Goal: Task Accomplishment & Management: Manage account settings

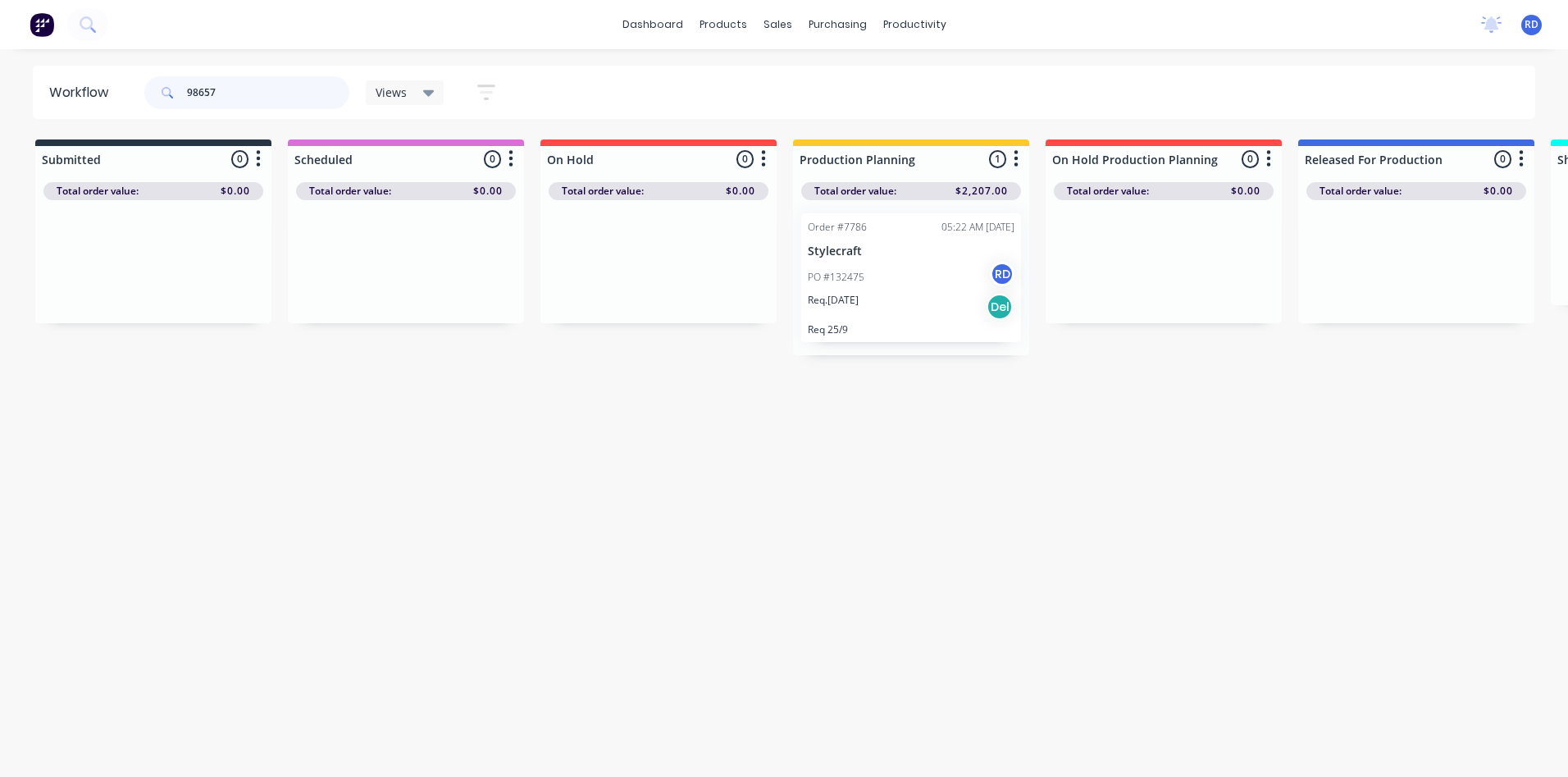
drag, startPoint x: 235, startPoint y: 92, endPoint x: 122, endPoint y: 99, distance: 113.2
click at [122, 99] on header "Workflow 98657 Views Save new view None (Default) edit Delivery edit Production…" at bounding box center [785, 92] width 1504 height 53
click at [855, 280] on p "PO #132498" at bounding box center [836, 276] width 56 height 15
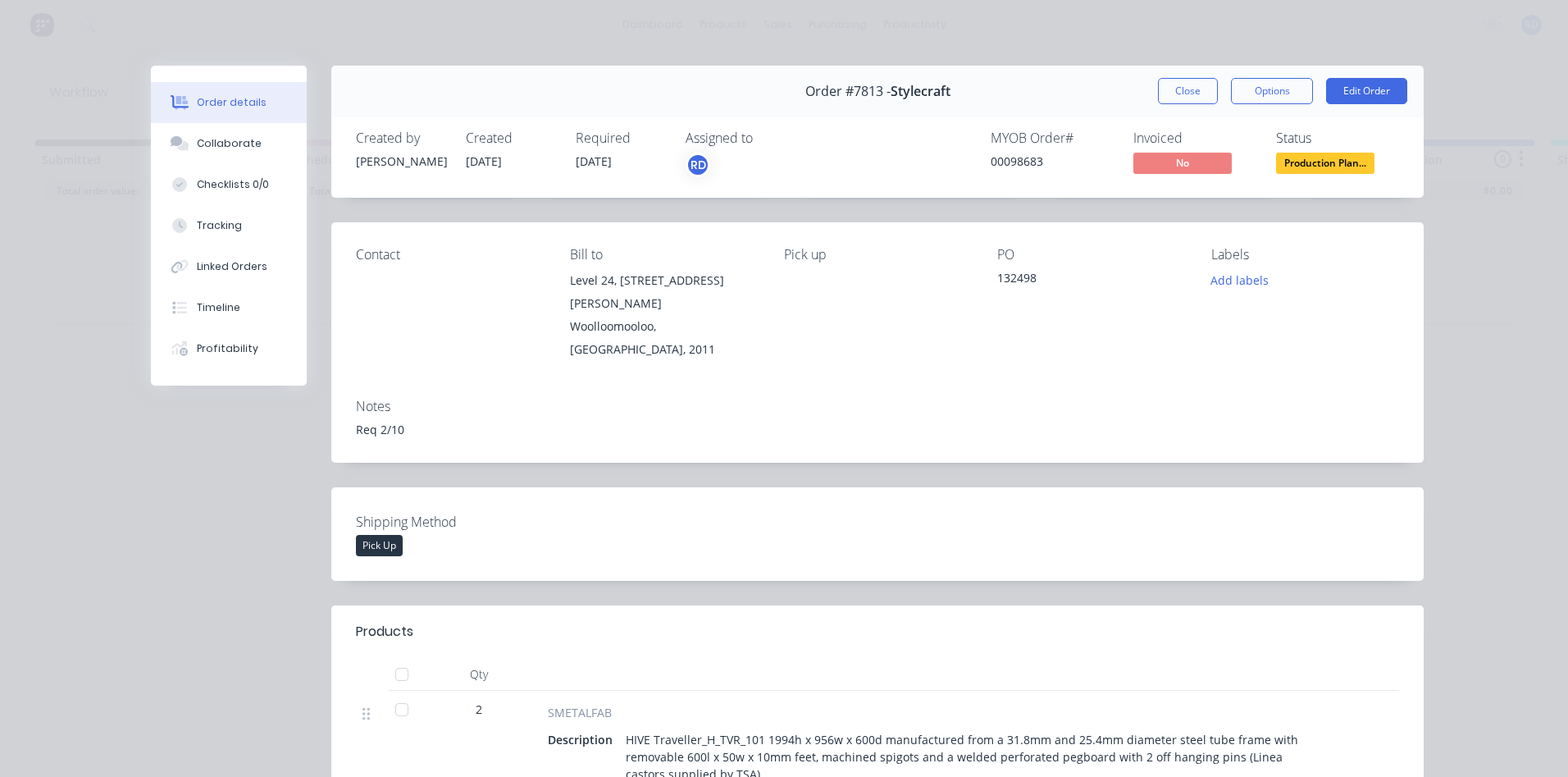
click at [1176, 92] on button "Close" at bounding box center [1188, 90] width 60 height 26
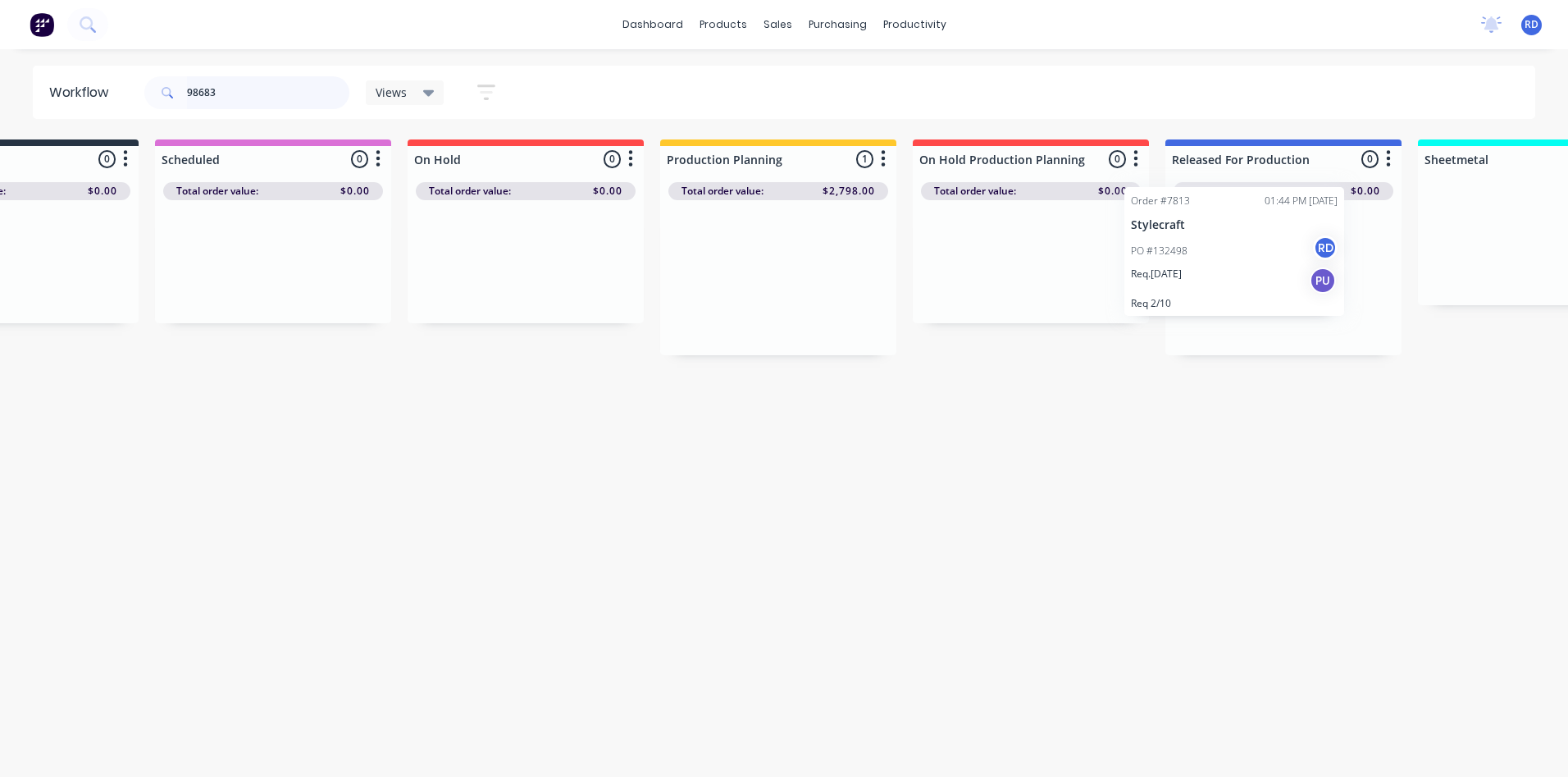
drag, startPoint x: 916, startPoint y: 264, endPoint x: 1247, endPoint y: 233, distance: 332.4
click at [1247, 233] on div "Submitted 0 Sort By Created date Required date Order number Customer name Most …" at bounding box center [1460, 247] width 3212 height 216
click at [1184, 451] on div "Workflow 98683 Views Save new view None (Default) edit Delivery edit Production…" at bounding box center [649, 405] width 1568 height 678
click at [1247, 287] on div "PO #132498 RD" at bounding box center [1281, 277] width 206 height 31
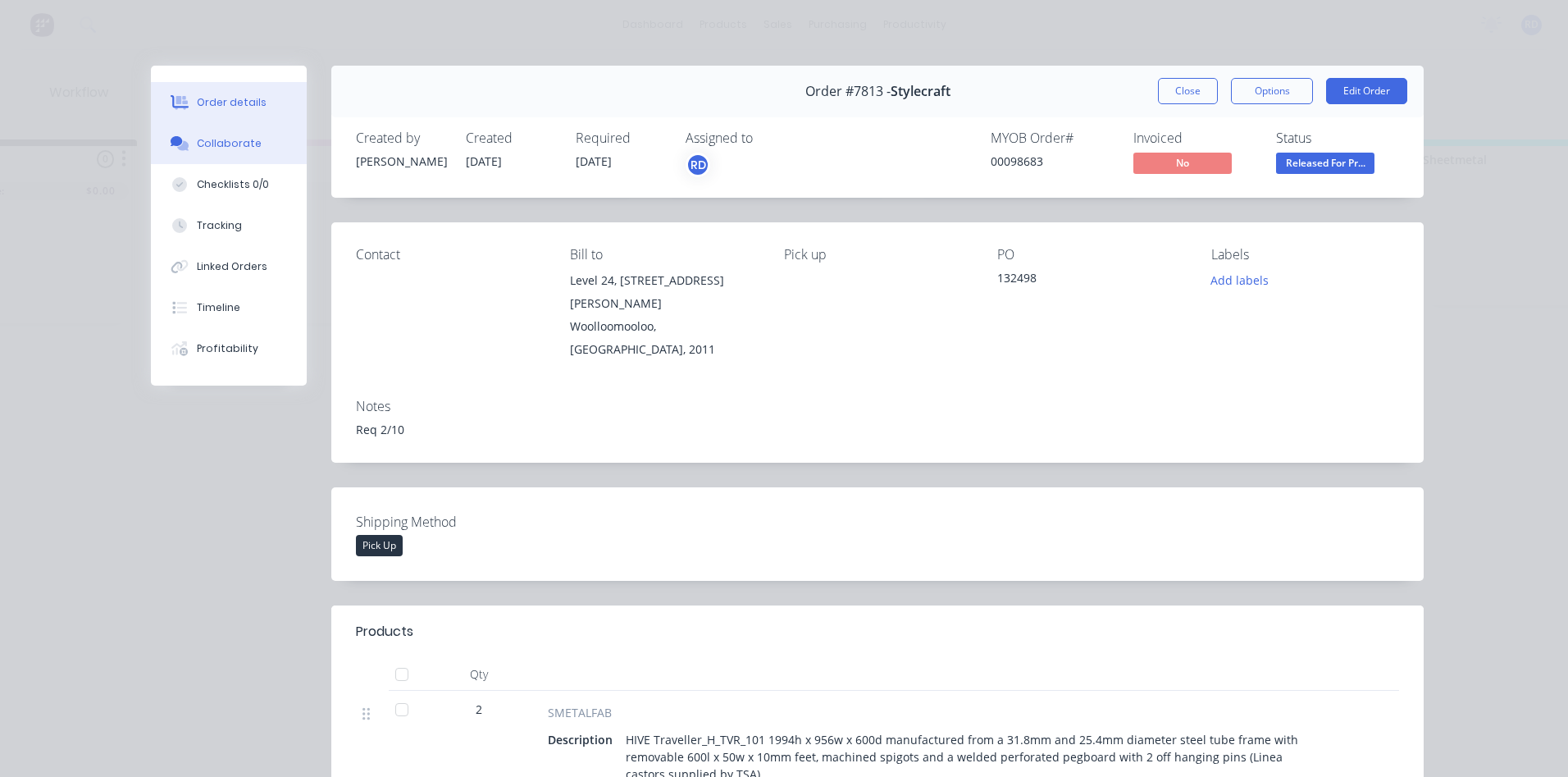
click at [229, 151] on button "Collaborate" at bounding box center [229, 143] width 156 height 41
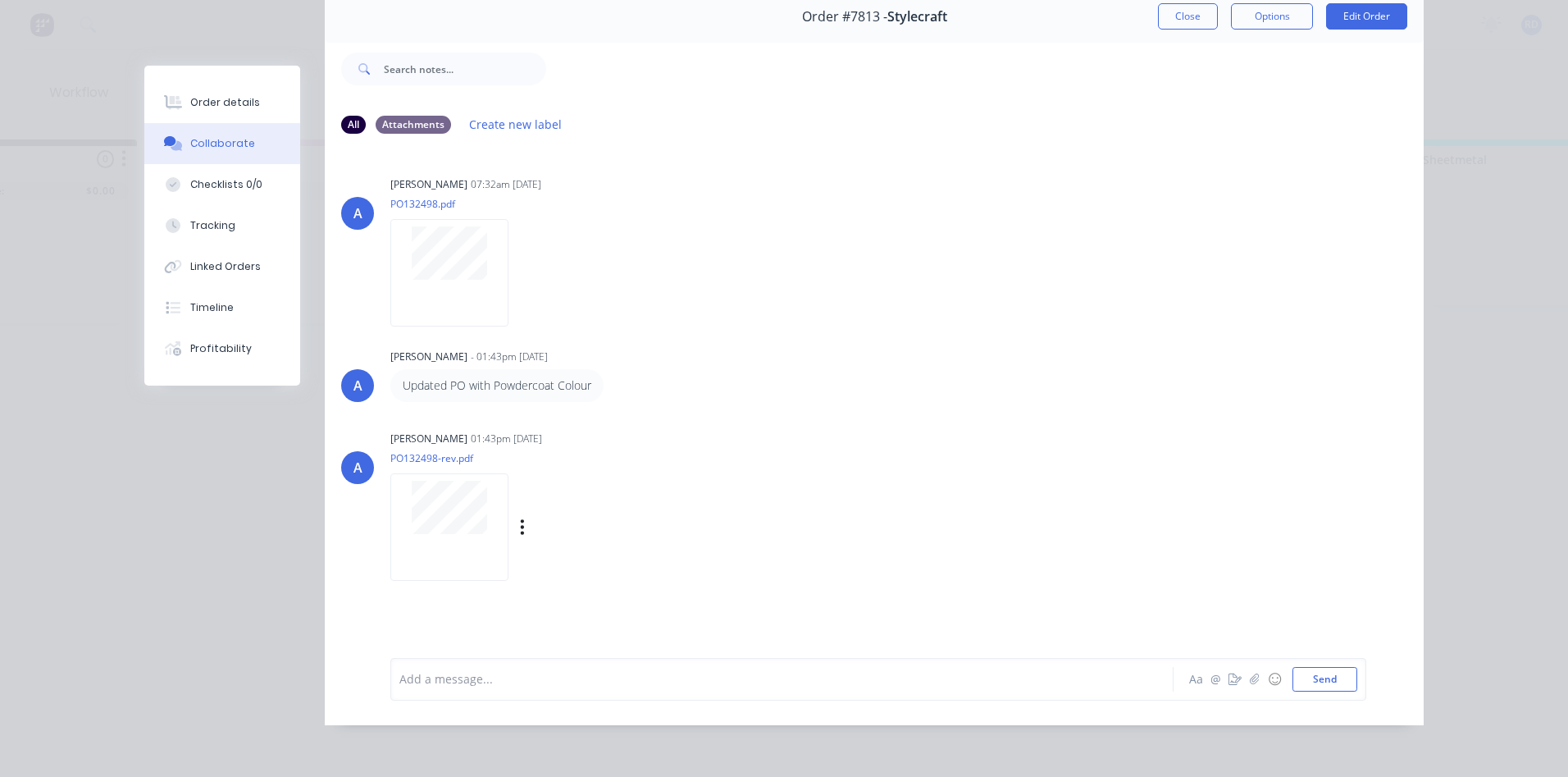
scroll to position [87, 0]
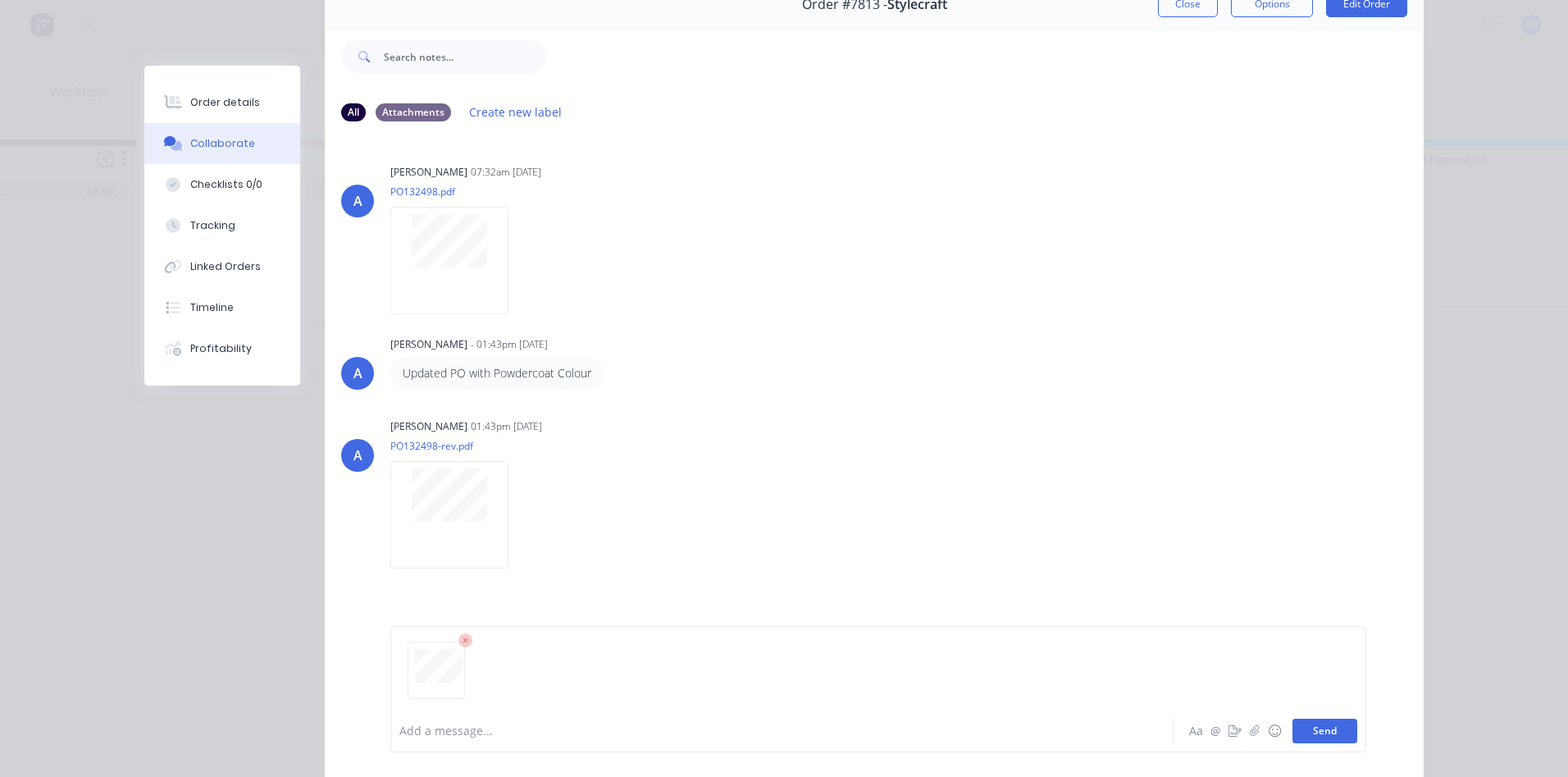
click at [1332, 734] on button "Send" at bounding box center [1325, 730] width 65 height 24
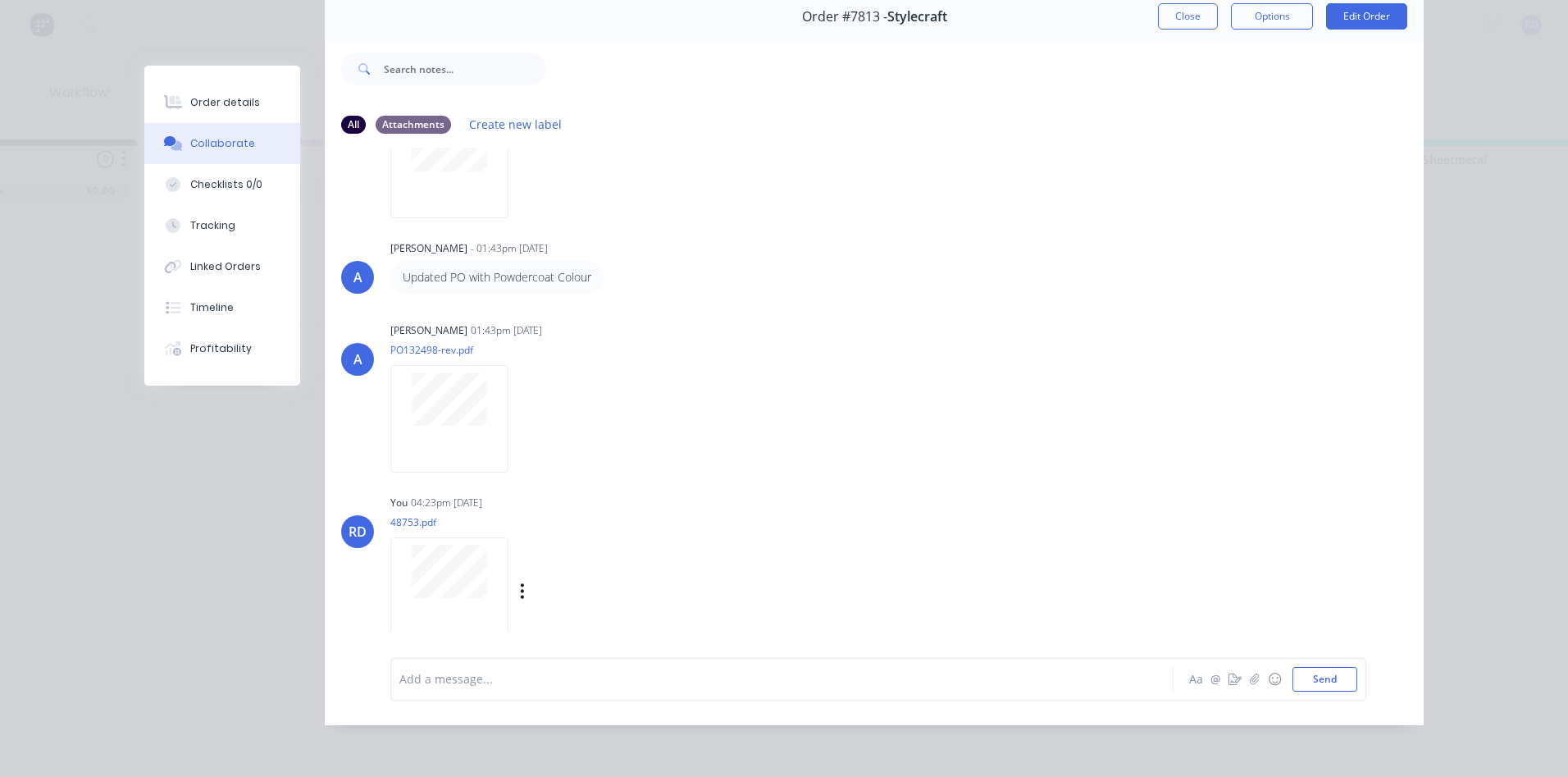
scroll to position [115, 0]
click at [1182, 7] on button "Close" at bounding box center [1188, 16] width 60 height 26
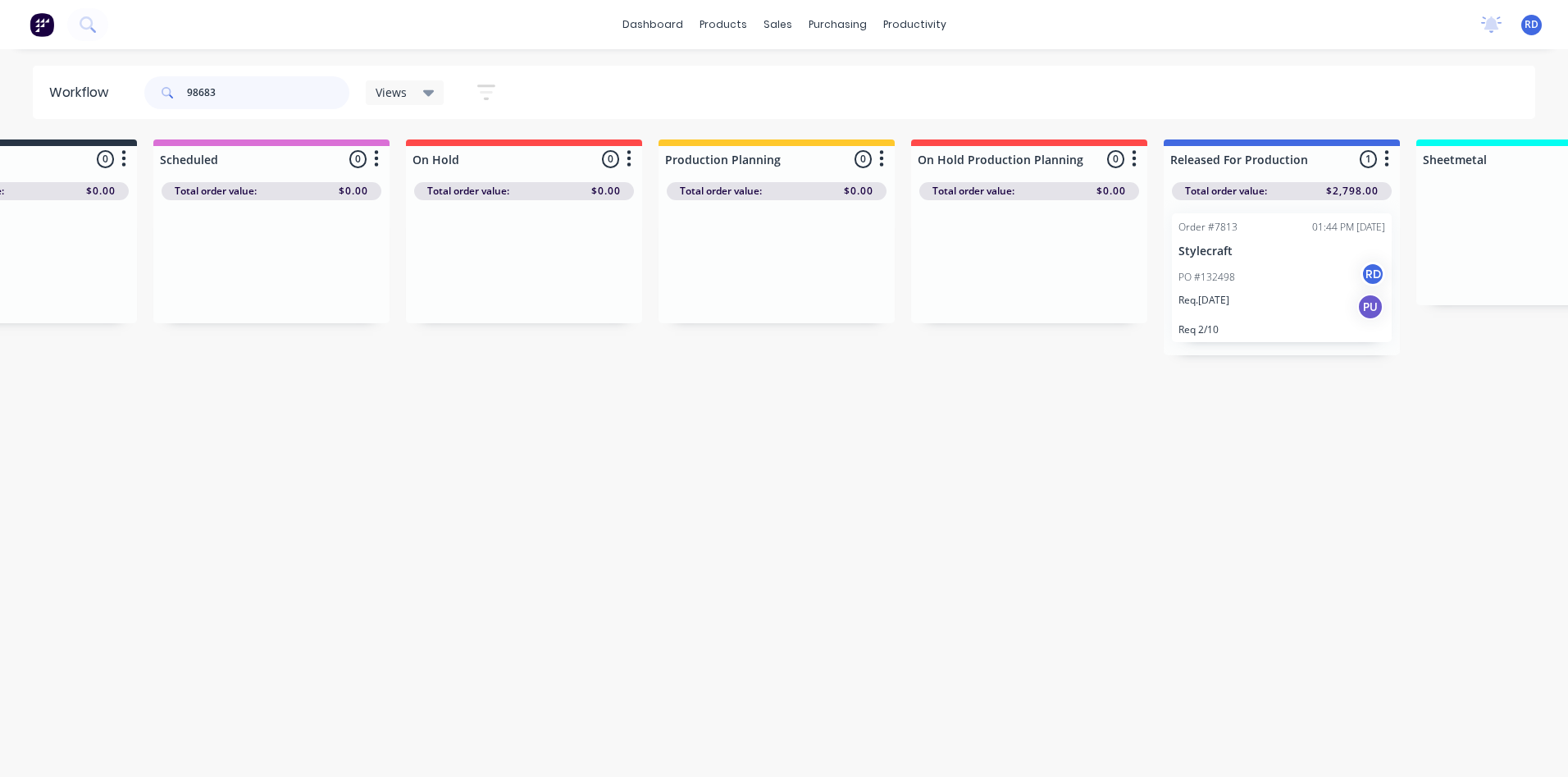
drag, startPoint x: 226, startPoint y: 88, endPoint x: 113, endPoint y: 93, distance: 113.1
click at [113, 93] on header "Workflow 98683 Views Save new view None (Default) edit Delivery edit Production…" at bounding box center [785, 92] width 1504 height 53
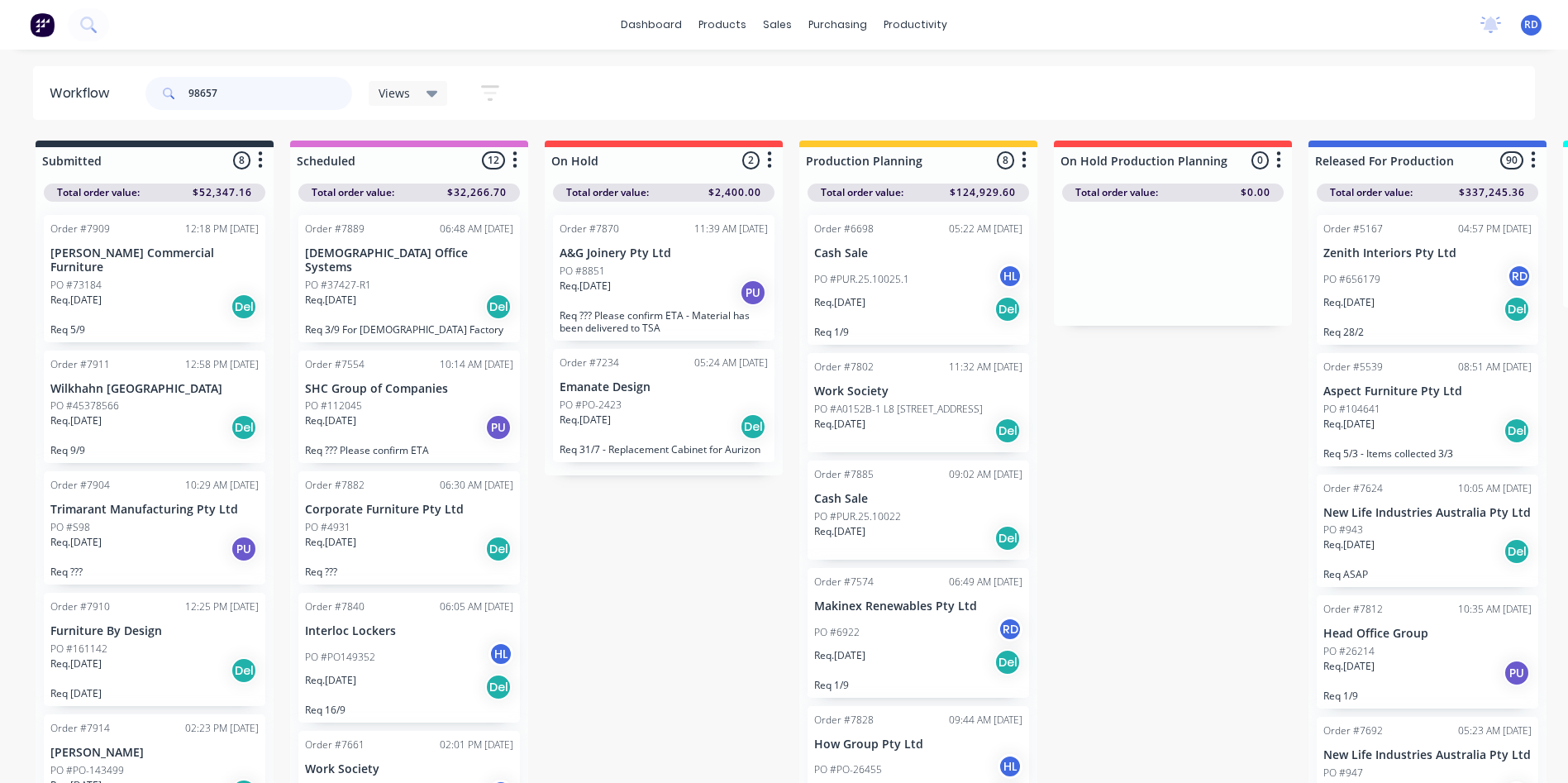
click at [214, 92] on input "98657" at bounding box center [270, 94] width 164 height 33
drag, startPoint x: 231, startPoint y: 92, endPoint x: 176, endPoint y: 92, distance: 55.0
click at [176, 92] on div "98657" at bounding box center [249, 94] width 207 height 33
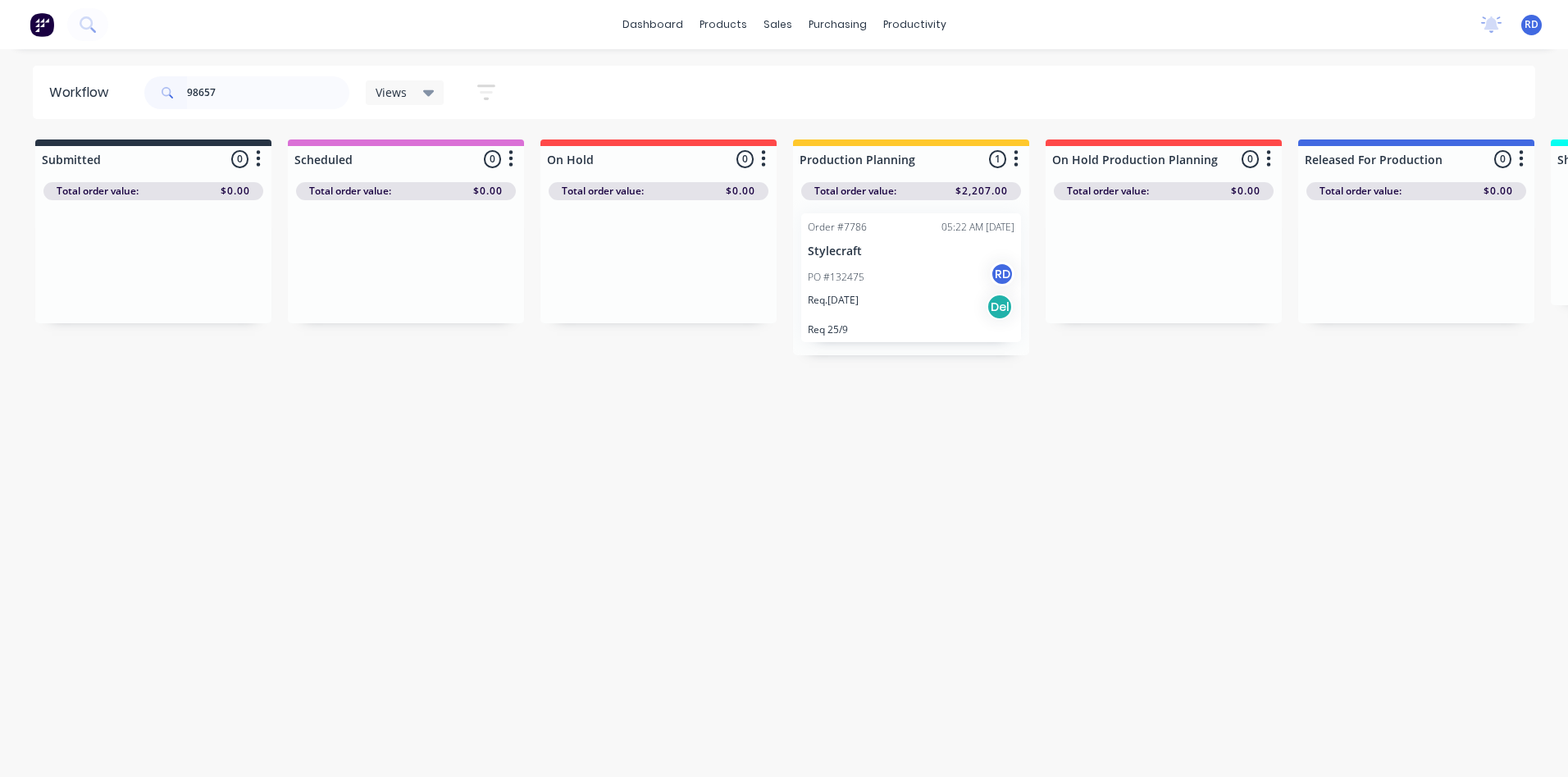
click at [859, 293] on p "Req. [DATE]" at bounding box center [833, 299] width 50 height 15
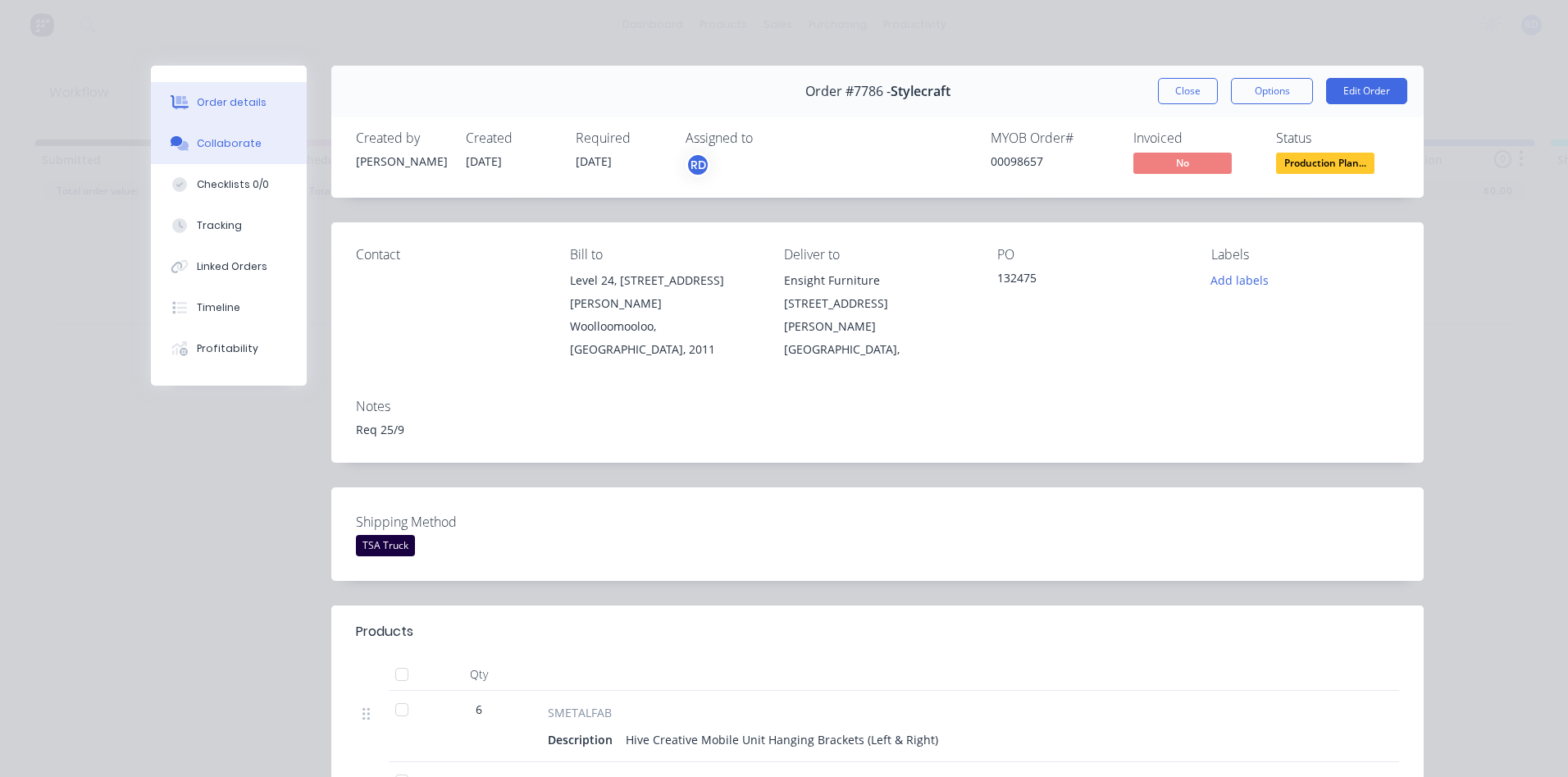
click at [224, 147] on div "Collaborate" at bounding box center [229, 143] width 65 height 15
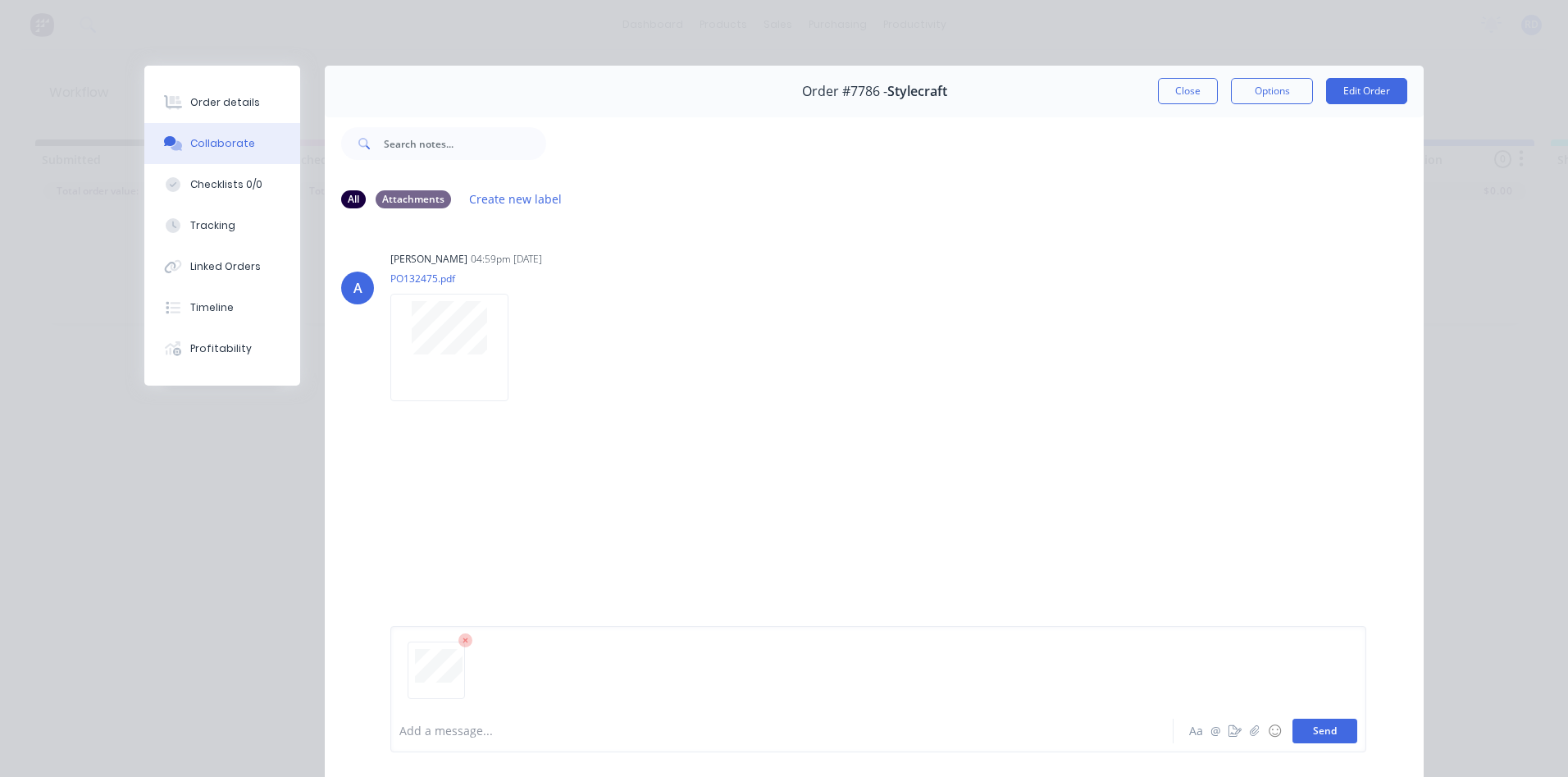
click at [1311, 733] on button "Send" at bounding box center [1325, 730] width 65 height 24
click at [980, 562] on div "RD You 04:24pm [DATE] 48427.pdf Labels Download Delete" at bounding box center [874, 493] width 1099 height 147
drag, startPoint x: 1177, startPoint y: 94, endPoint x: 1157, endPoint y: 104, distance: 22.4
click at [1177, 93] on button "Close" at bounding box center [1188, 90] width 60 height 26
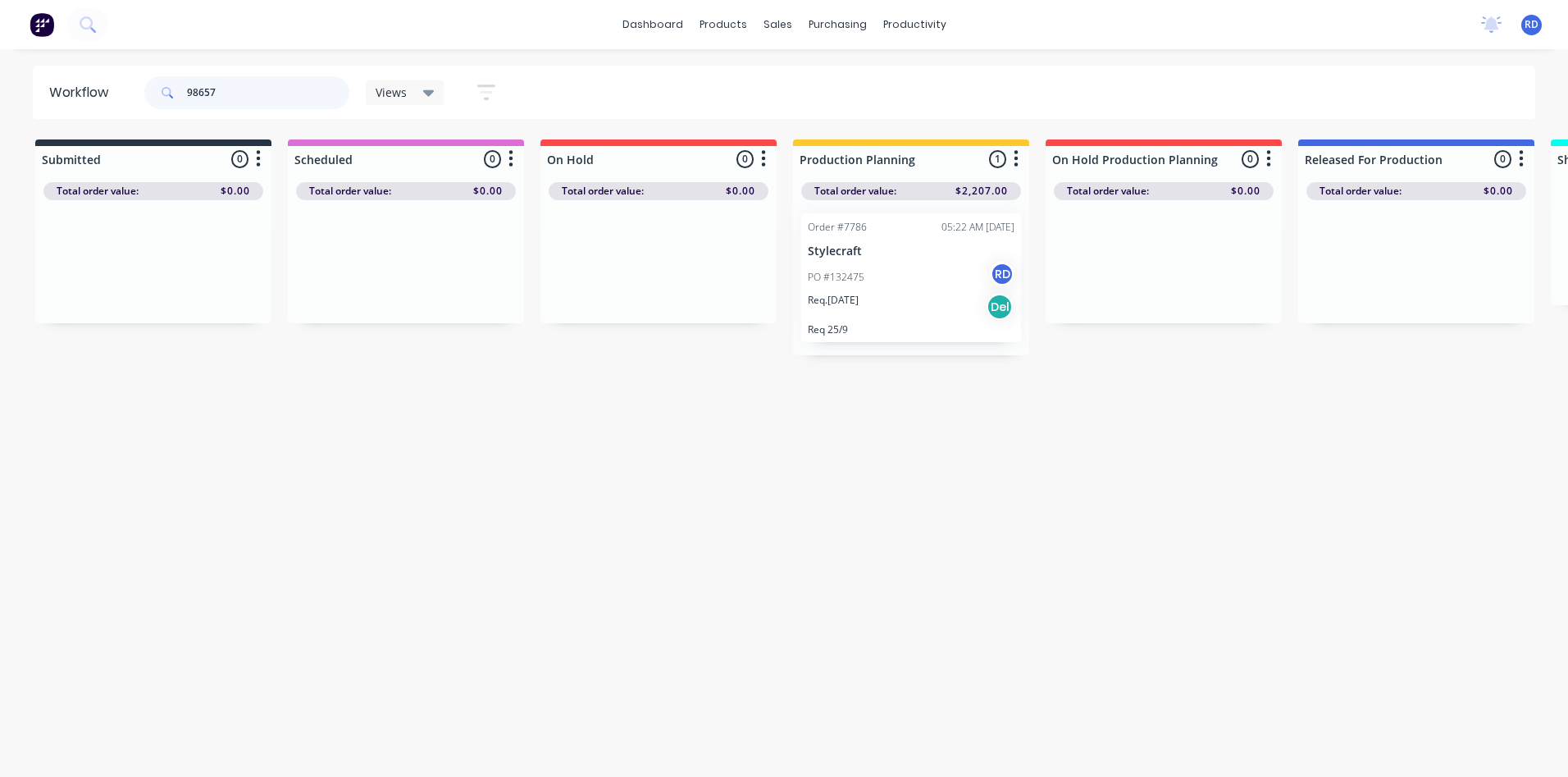
drag, startPoint x: 228, startPoint y: 96, endPoint x: 22, endPoint y: 97, distance: 206.0
click at [22, 97] on div "Workflow 98657 Views Save new view None (Default) edit Delivery edit Production…" at bounding box center [784, 92] width 1568 height 53
drag, startPoint x: 389, startPoint y: 271, endPoint x: 862, endPoint y: 281, distance: 473.1
click at [862, 281] on div "Submitted 0 Sort By Created date Required date Order number Customer name Most …" at bounding box center [1593, 239] width 3212 height 200
click at [862, 294] on div "Req. [DATE] Del" at bounding box center [911, 290] width 206 height 28
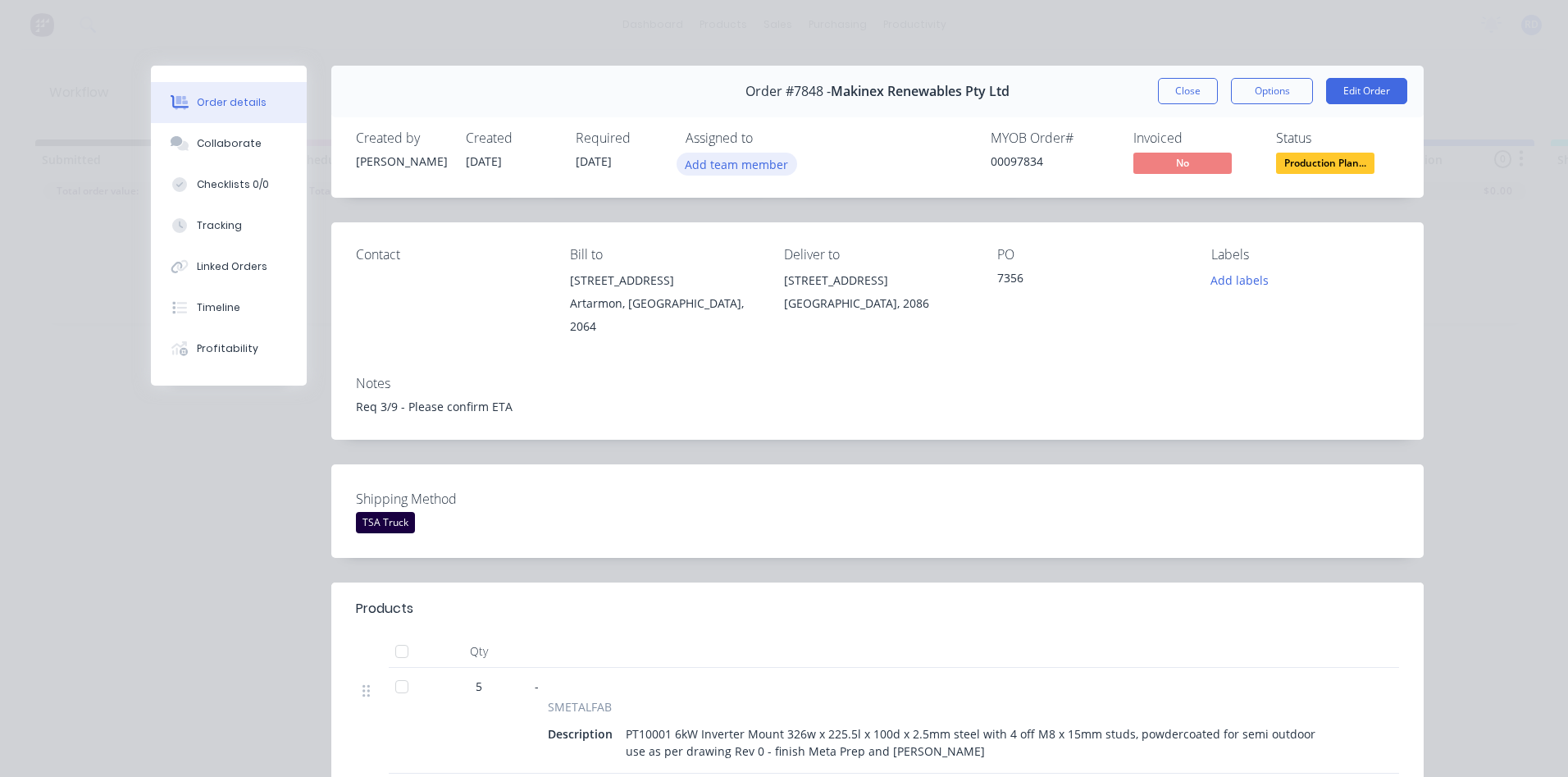
click at [756, 166] on button "Add team member" at bounding box center [737, 163] width 120 height 22
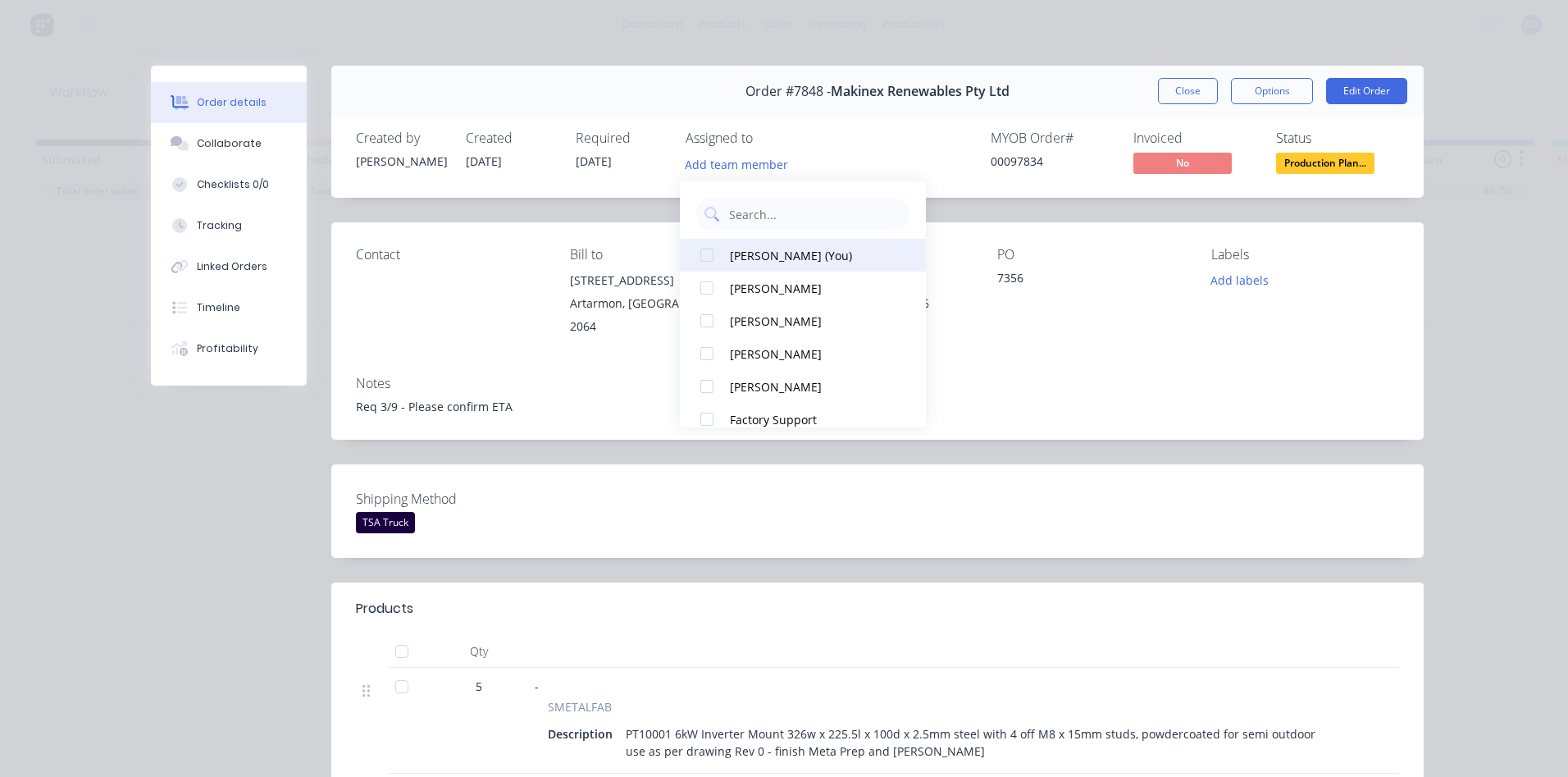
click at [714, 259] on div at bounding box center [707, 255] width 33 height 33
click at [1036, 398] on div "Req 3/9 - Please confirm ETA" at bounding box center [877, 407] width 1044 height 17
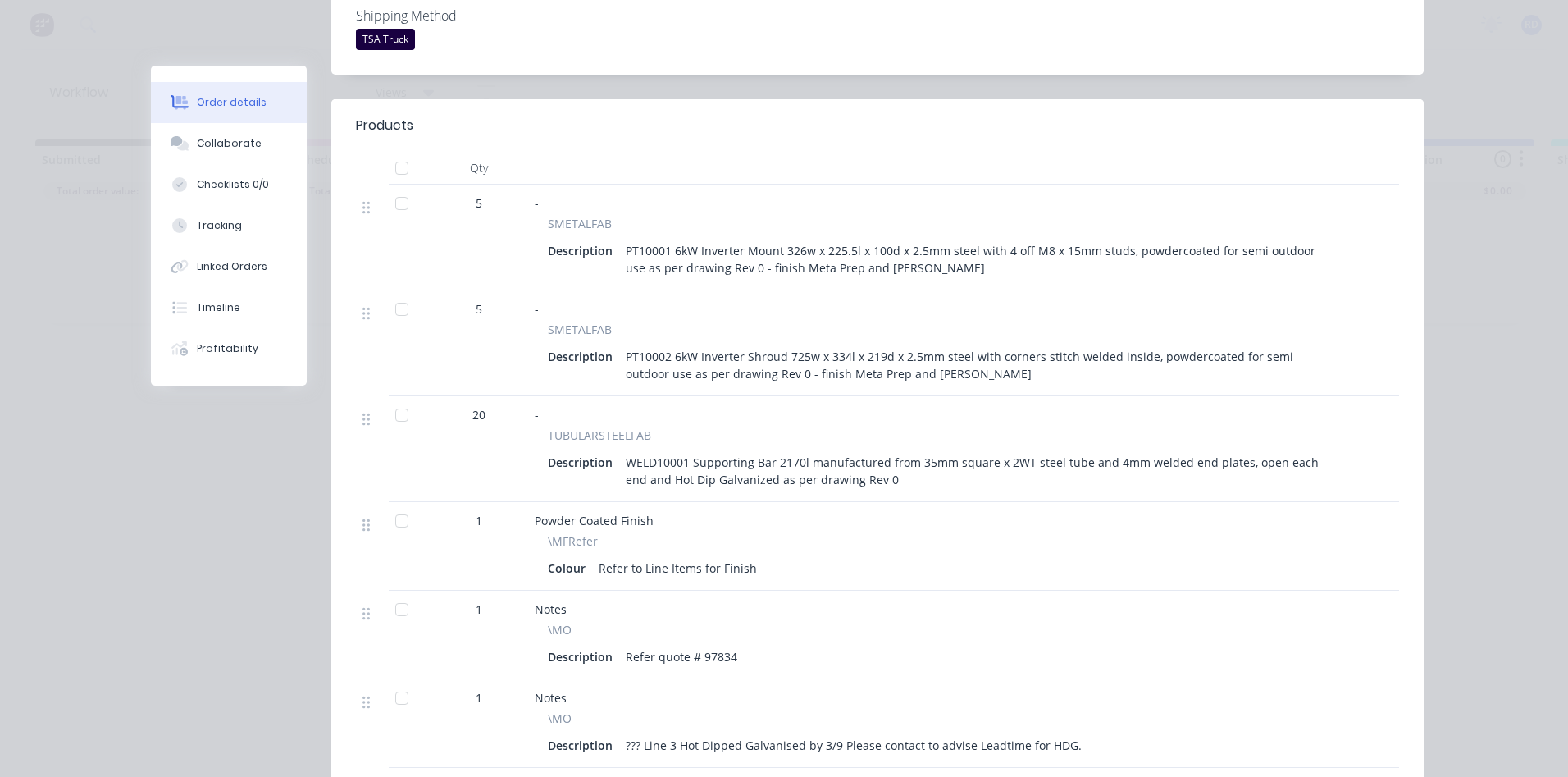
scroll to position [492, 0]
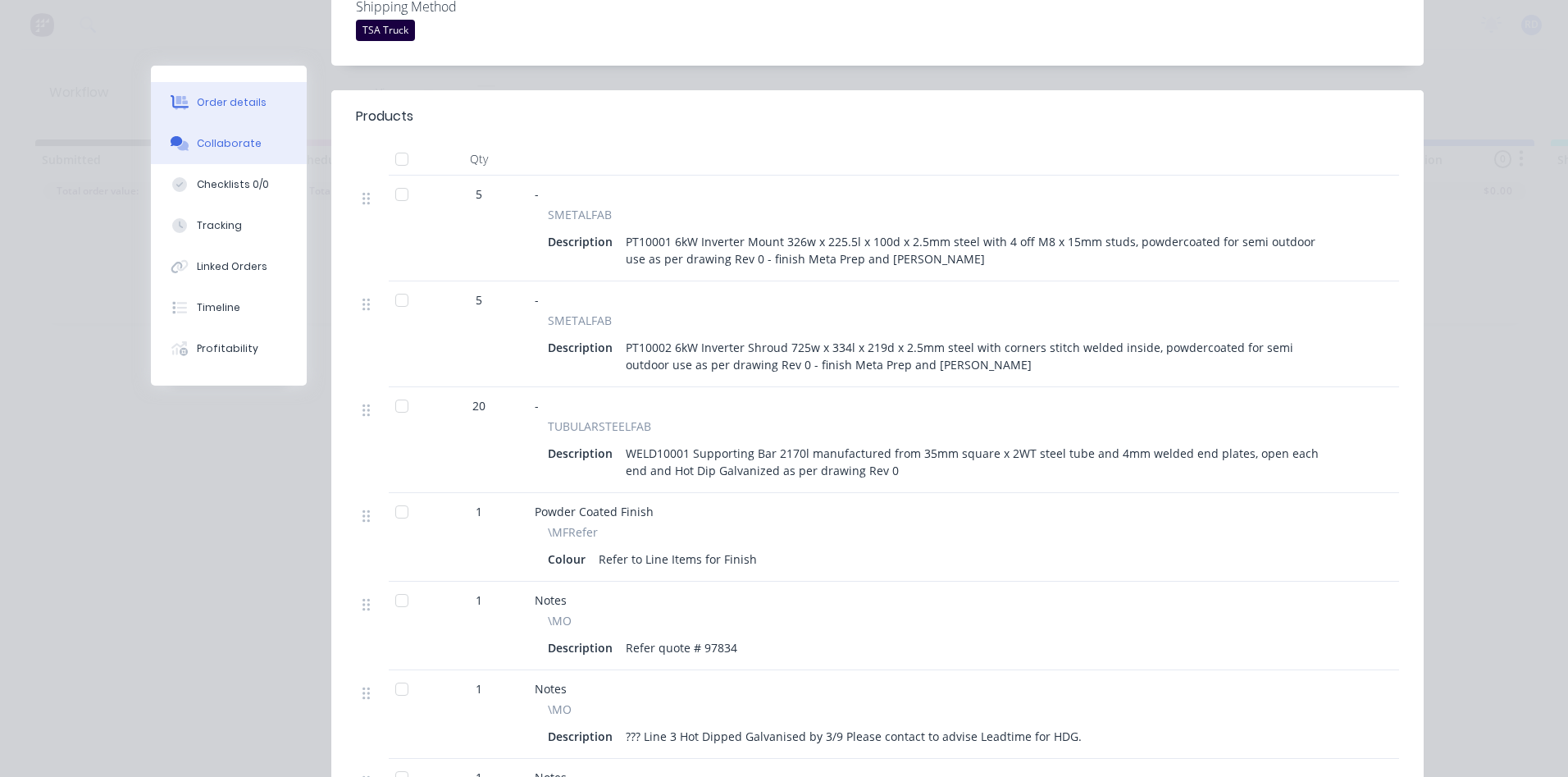
click at [234, 151] on button "Collaborate" at bounding box center [229, 143] width 156 height 41
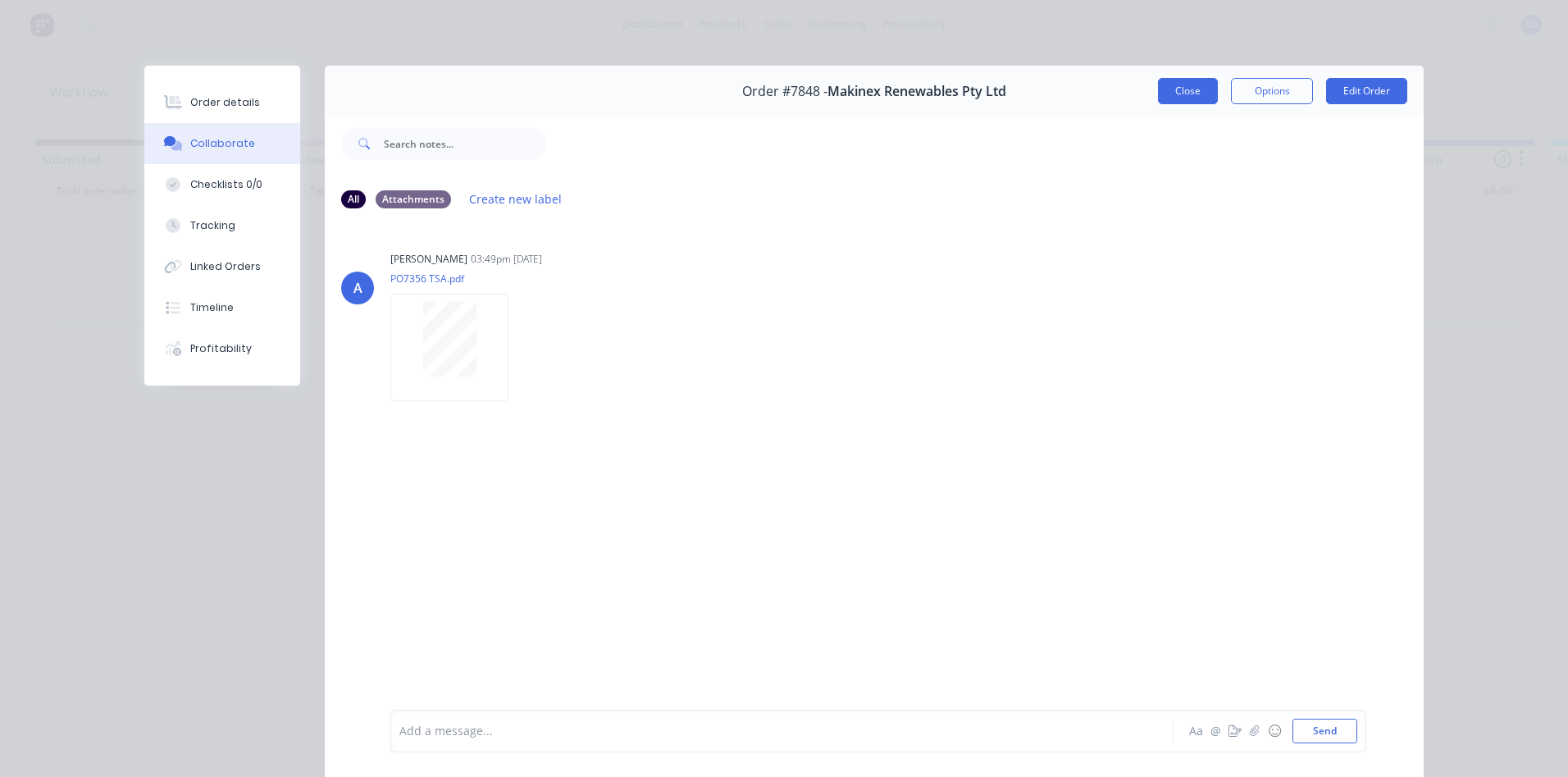
click at [1191, 95] on button "Close" at bounding box center [1188, 90] width 60 height 26
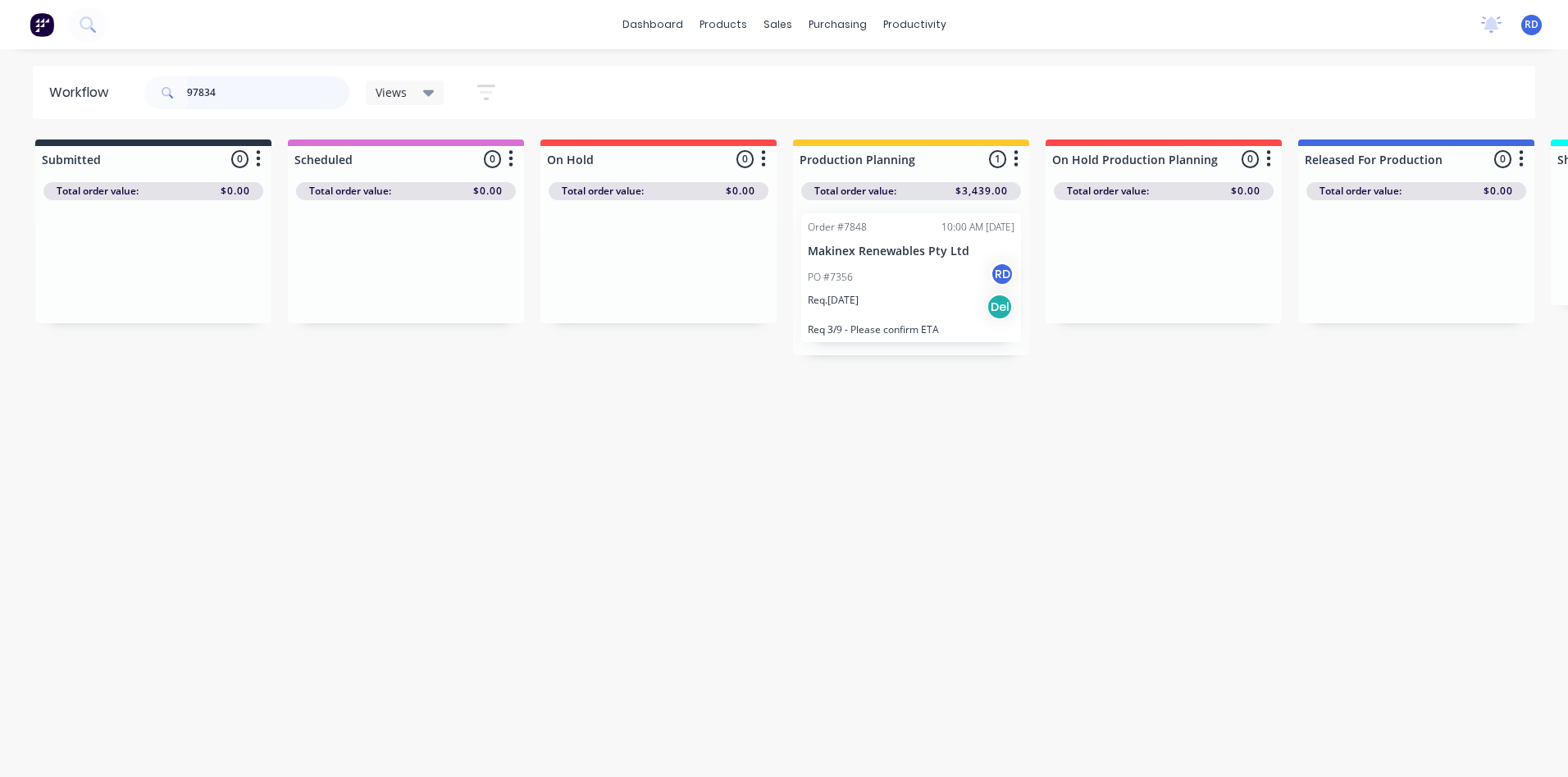
drag, startPoint x: 243, startPoint y: 95, endPoint x: 141, endPoint y: 94, distance: 102.0
click at [141, 94] on div "97834 Views Save new view None (Default) edit Delivery edit Production Planning…" at bounding box center [328, 92] width 372 height 49
click at [852, 264] on p "PO #PUR.25.10022" at bounding box center [851, 268] width 86 height 15
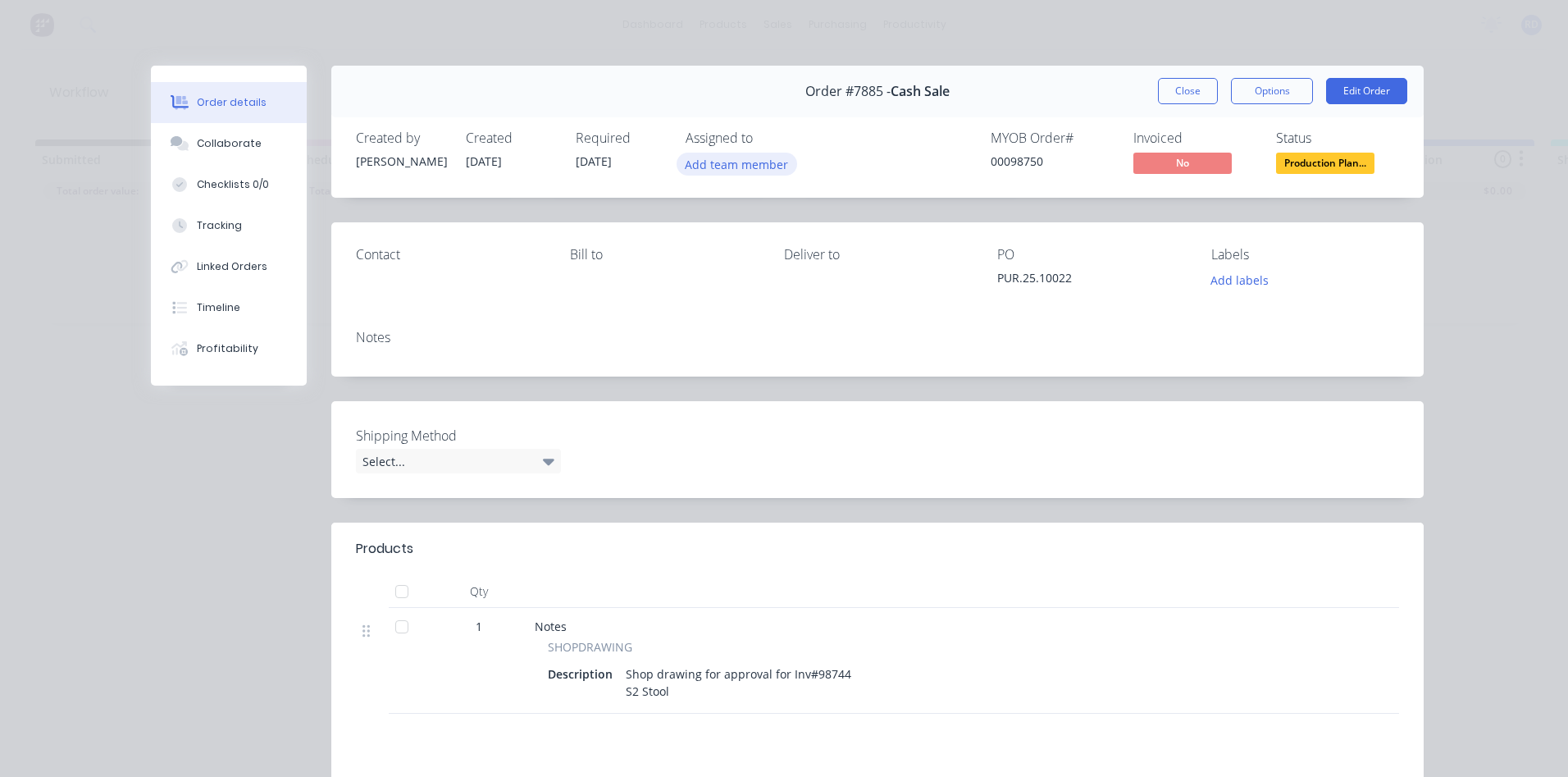
click at [722, 158] on button "Add team member" at bounding box center [737, 163] width 120 height 22
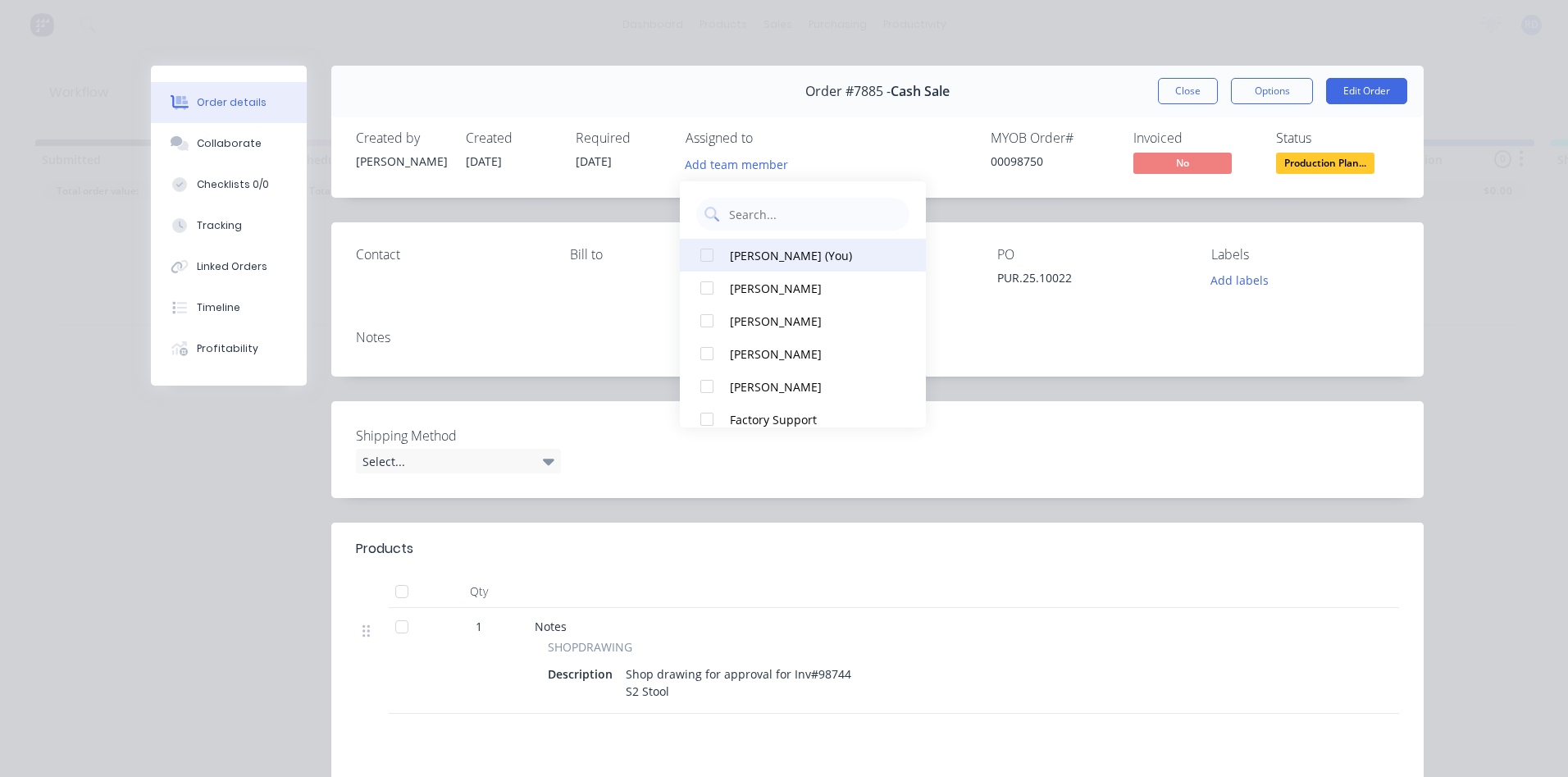
click at [737, 245] on button "[PERSON_NAME] (You)" at bounding box center [803, 255] width 246 height 33
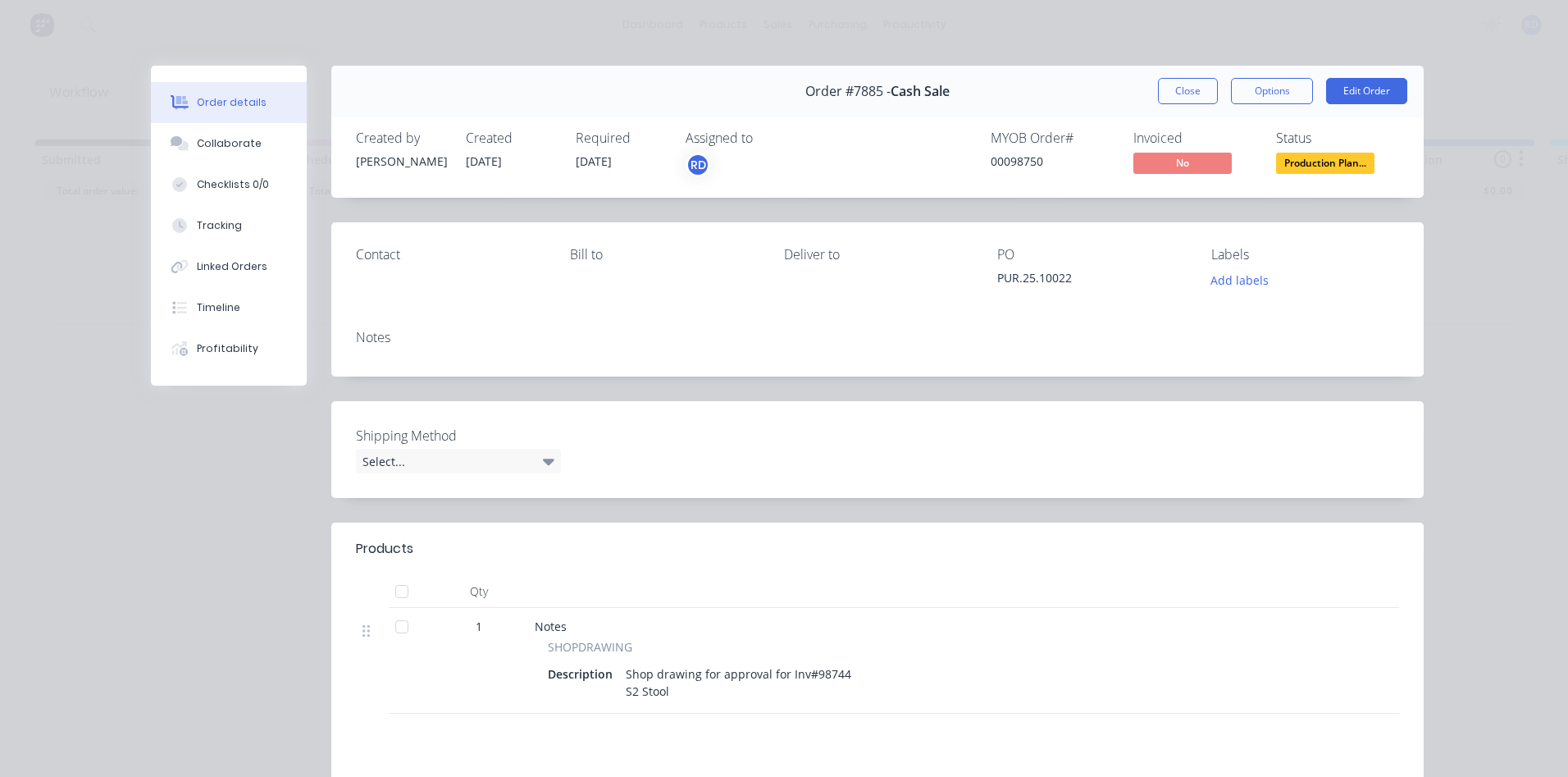
click at [1015, 462] on div "Shipping Method Select..." at bounding box center [877, 450] width 1092 height 97
click at [205, 152] on button "Collaborate" at bounding box center [229, 143] width 156 height 41
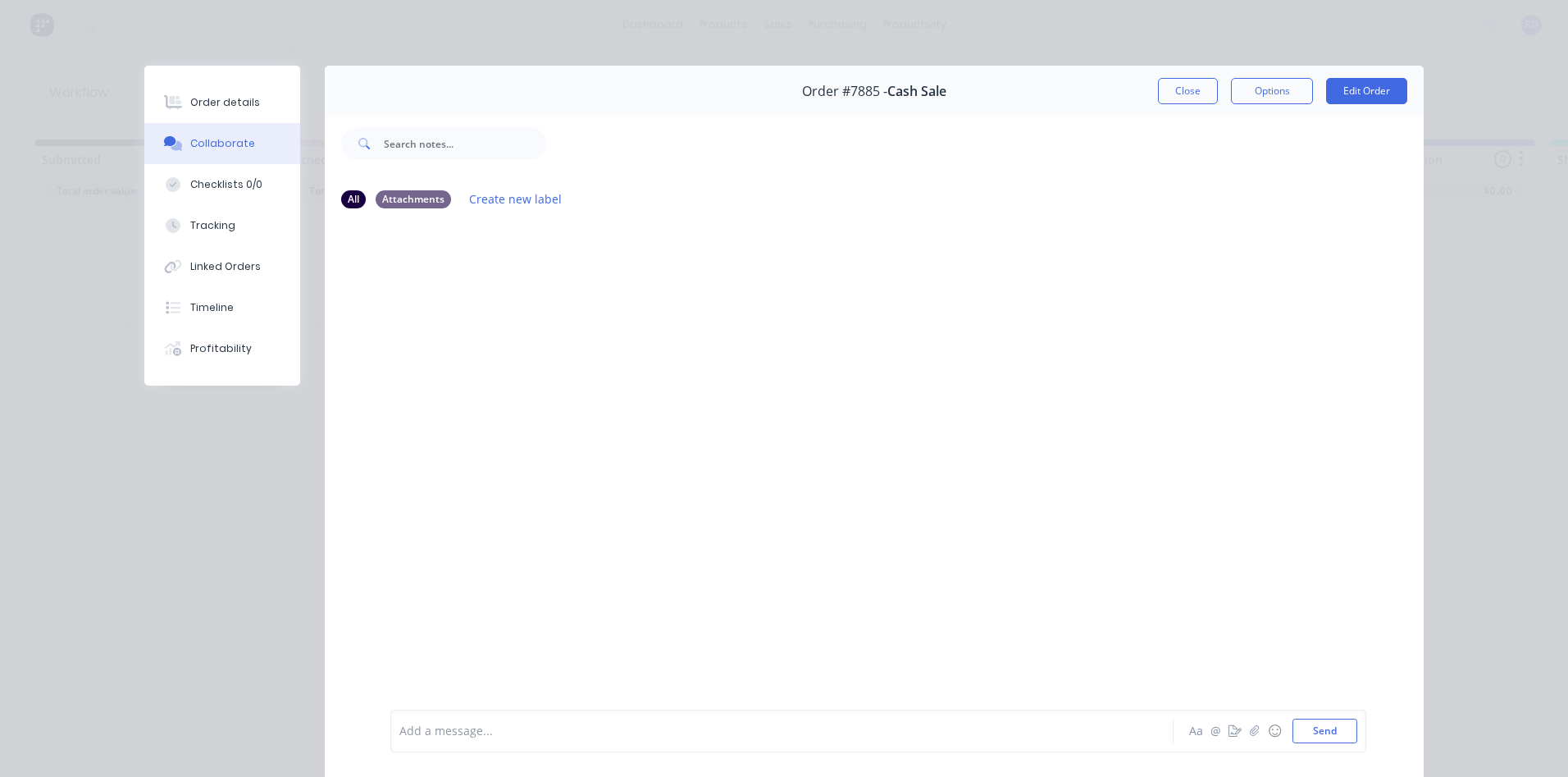
click at [221, 142] on div "Collaborate" at bounding box center [222, 143] width 65 height 15
click at [1168, 97] on button "Close" at bounding box center [1188, 90] width 60 height 26
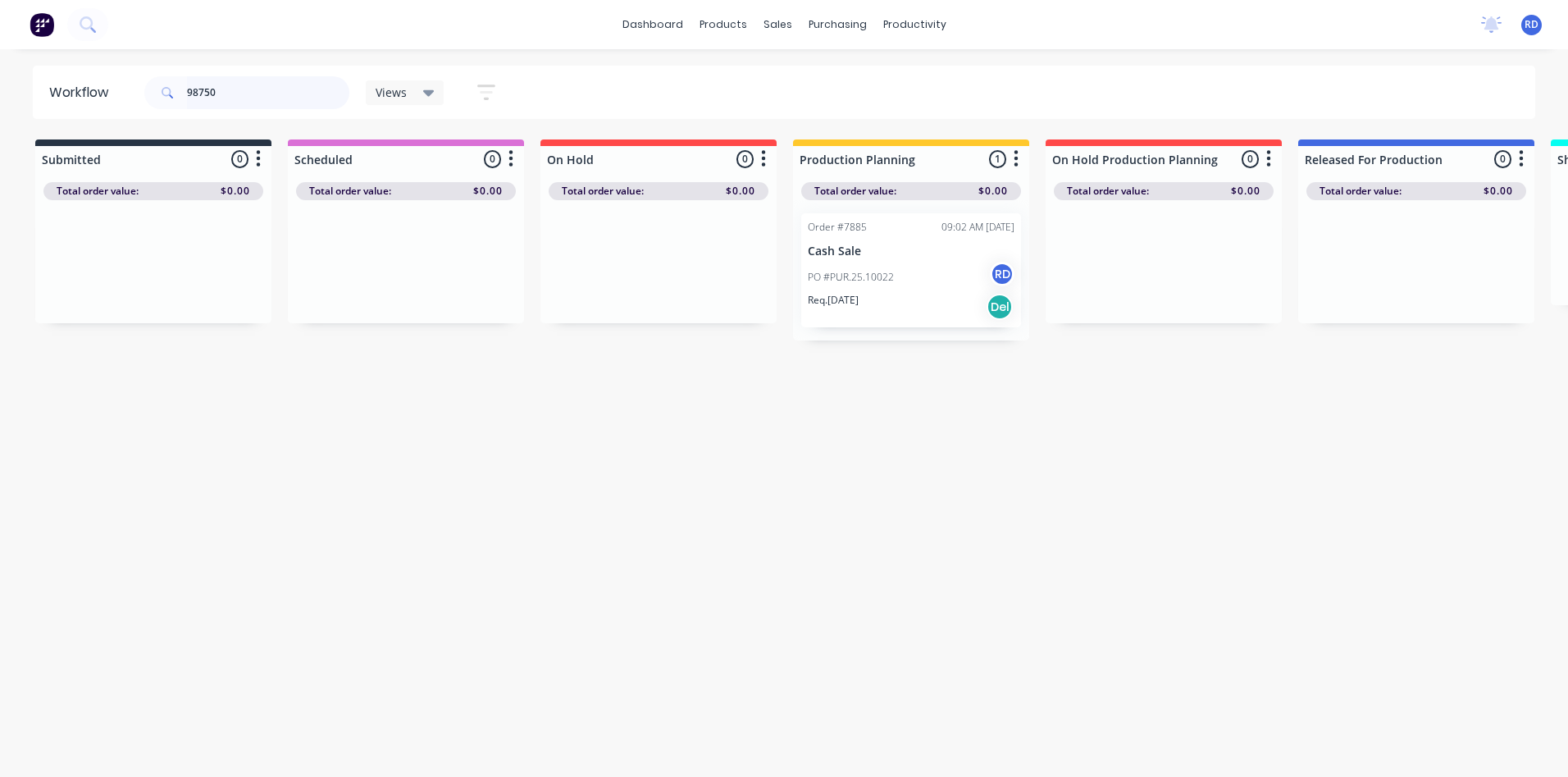
drag, startPoint x: 273, startPoint y: 98, endPoint x: -3, endPoint y: 92, distance: 276.1
click at [0, 92] on html "dashboard products sales purchasing productivity dashboard products Product Cat…" at bounding box center [784, 339] width 1568 height 678
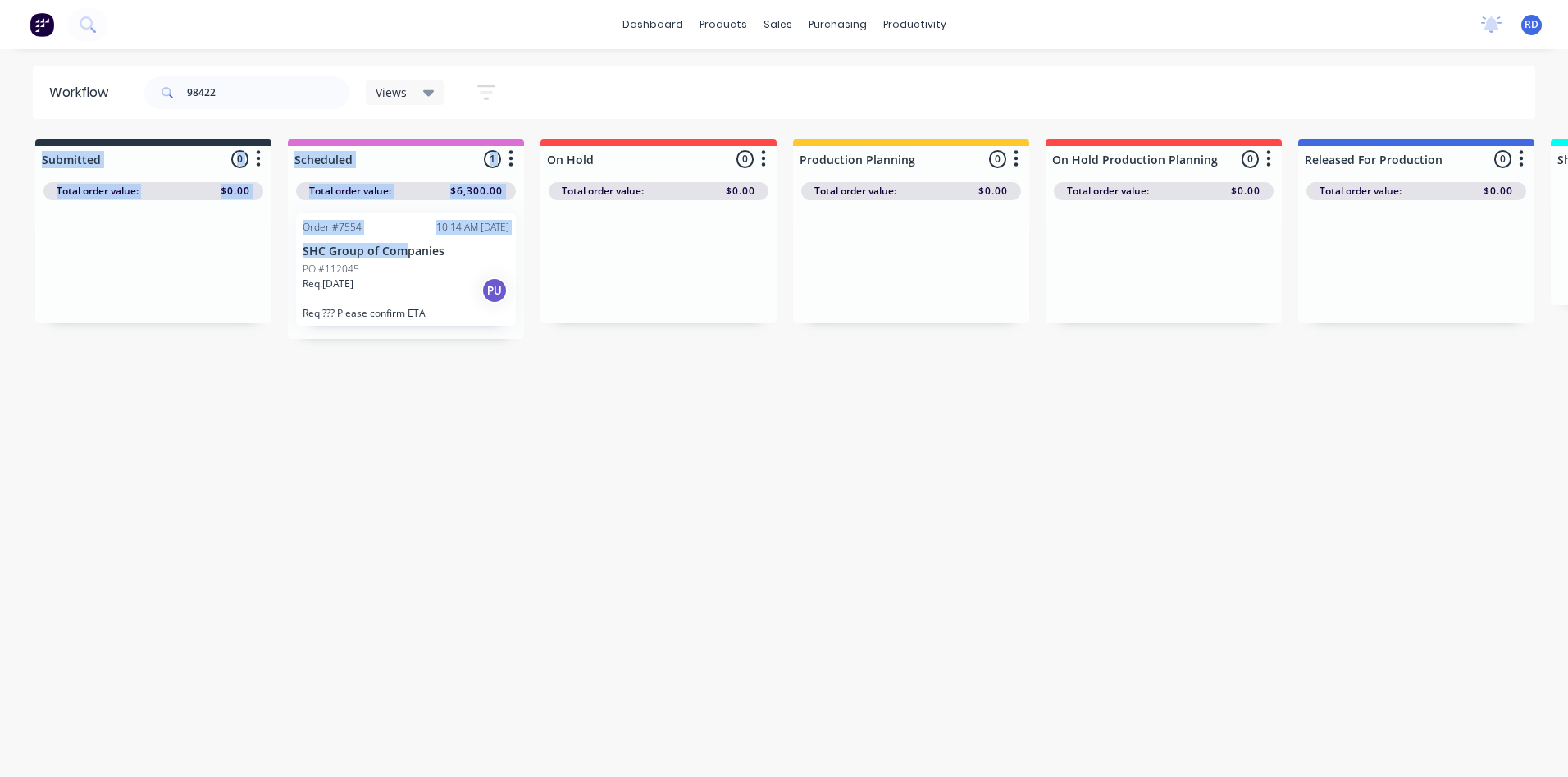
drag, startPoint x: 347, startPoint y: 280, endPoint x: 408, endPoint y: 259, distance: 64.5
click at [408, 259] on div "Workflow 98422 Views Save new view None (Default) edit Delivery edit Production…" at bounding box center [784, 405] width 1568 height 678
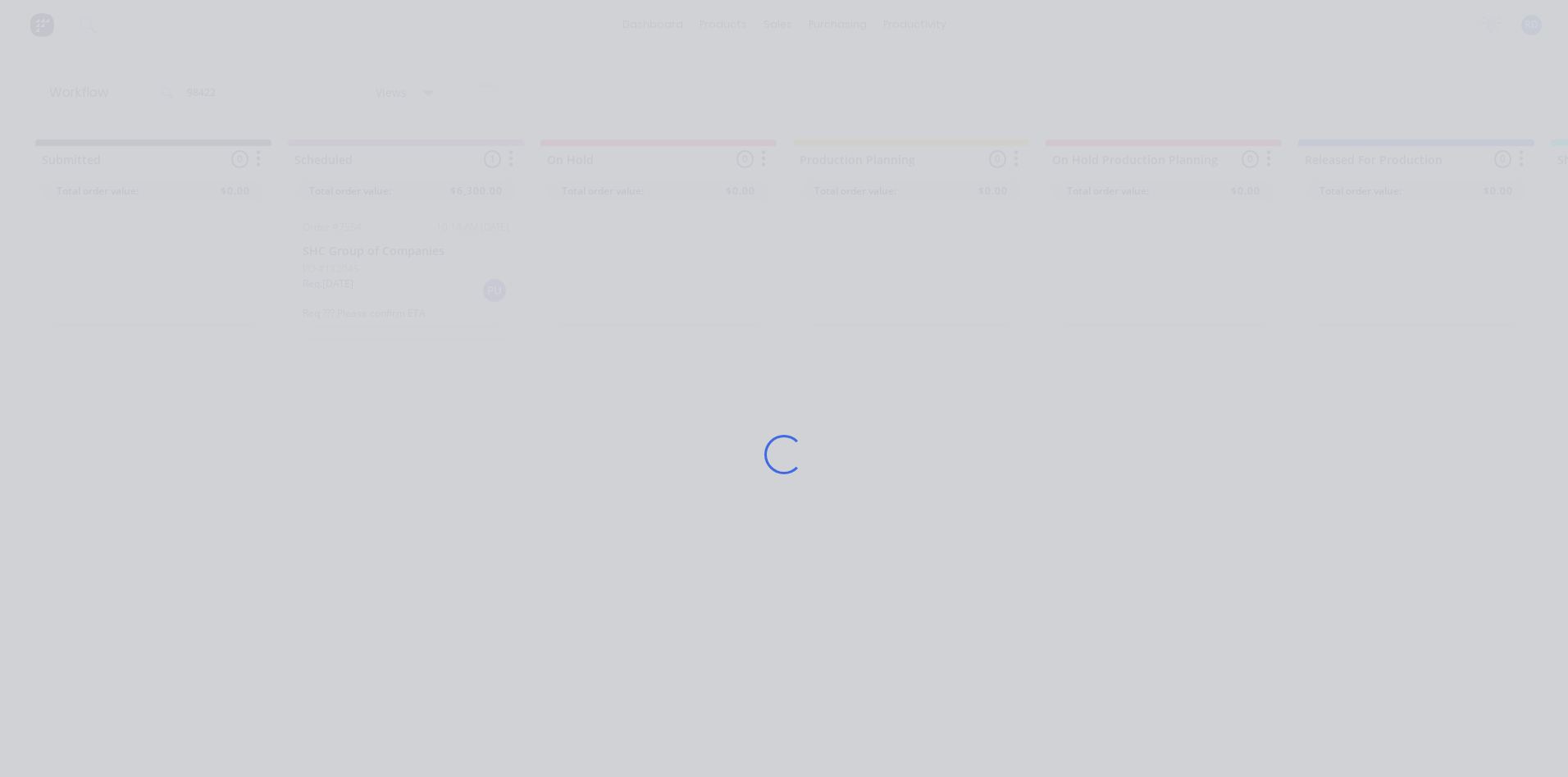
drag, startPoint x: 408, startPoint y: 259, endPoint x: 443, endPoint y: 430, distance: 174.5
click at [444, 430] on div "Loading..." at bounding box center [784, 454] width 1312 height 777
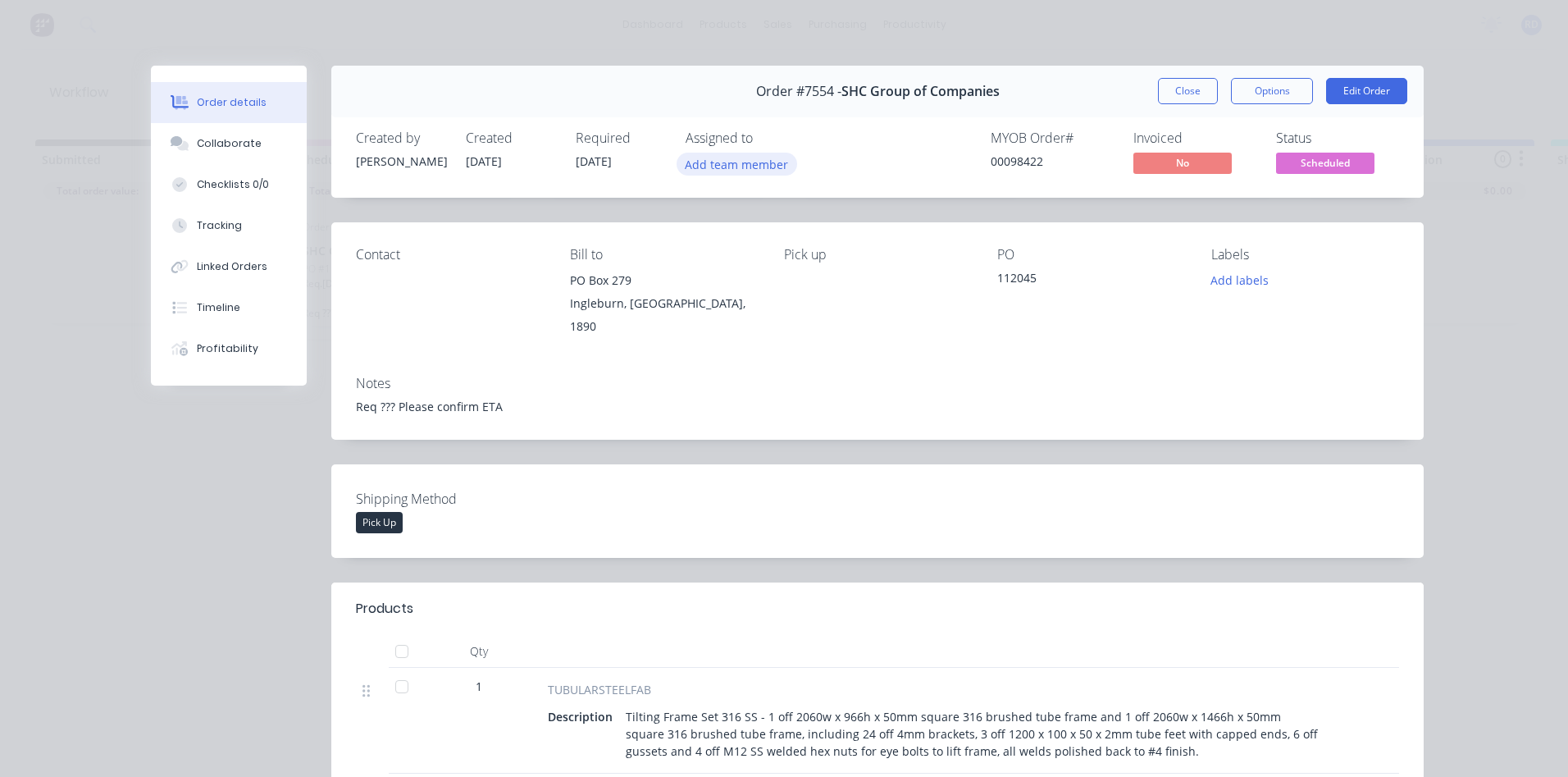
click at [749, 166] on button "Add team member" at bounding box center [737, 163] width 120 height 22
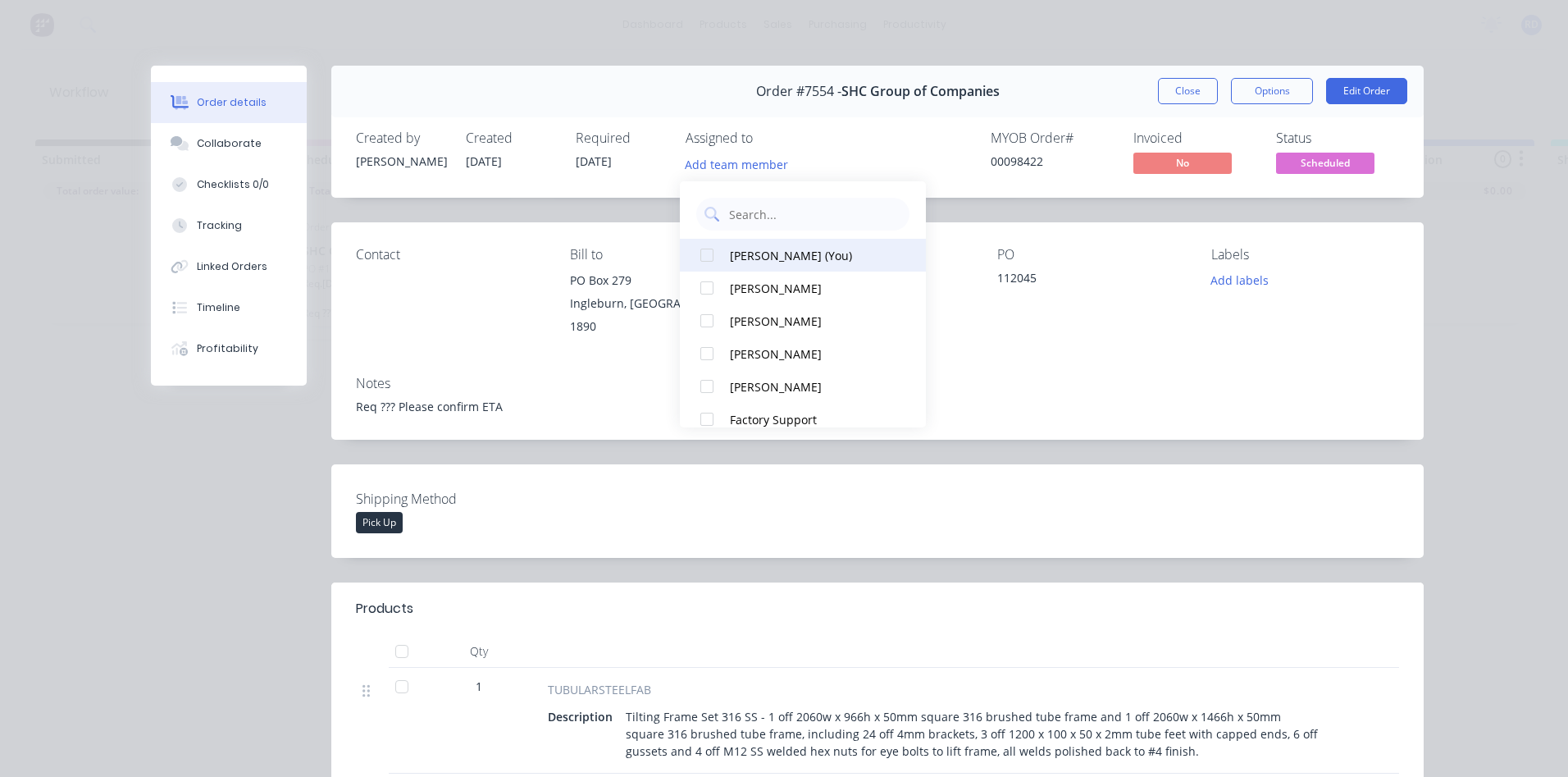
click at [750, 256] on div "[PERSON_NAME] (You)" at bounding box center [811, 256] width 164 height 17
click at [208, 147] on div "Collaborate" at bounding box center [229, 143] width 65 height 15
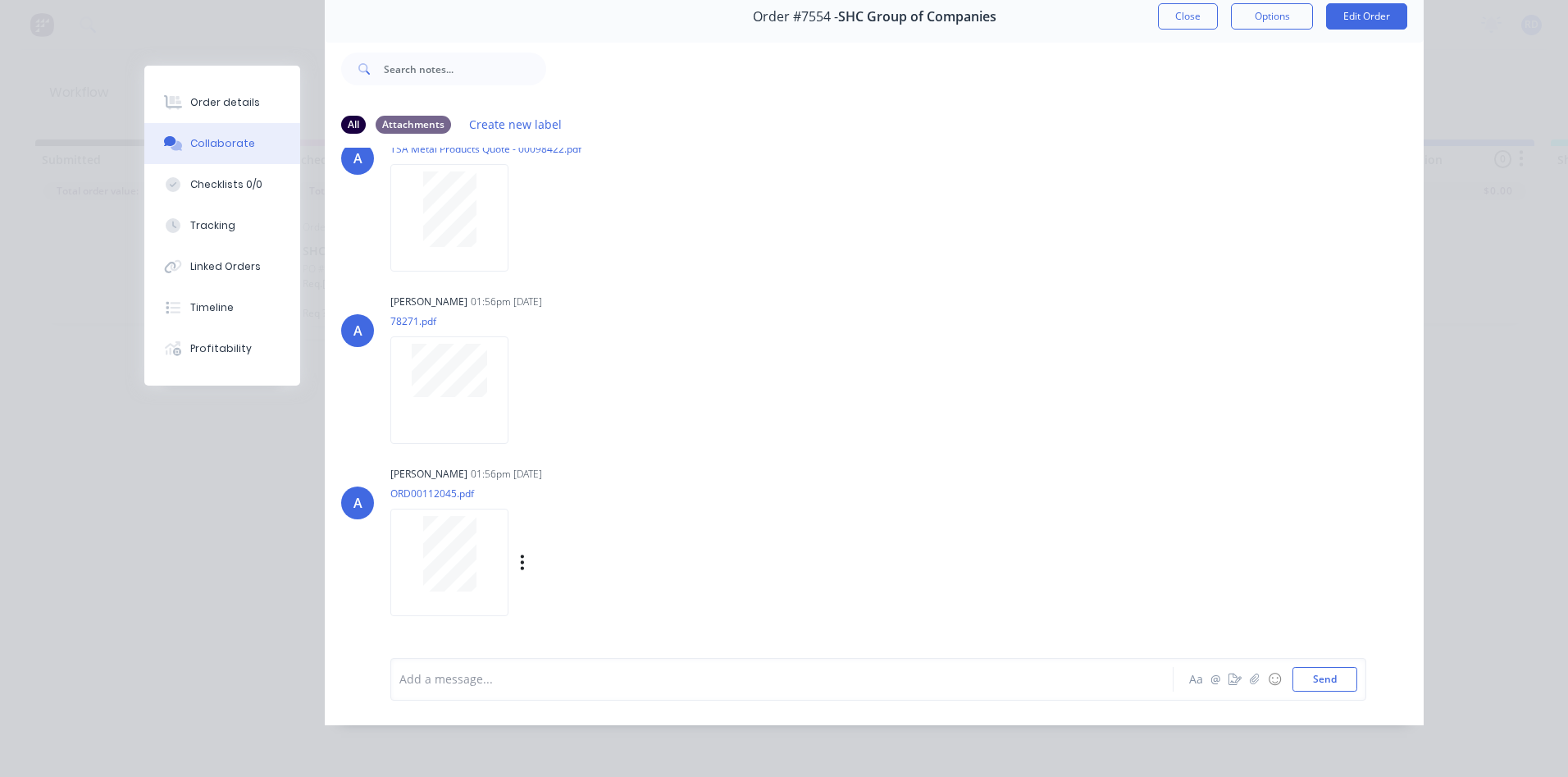
scroll to position [104, 0]
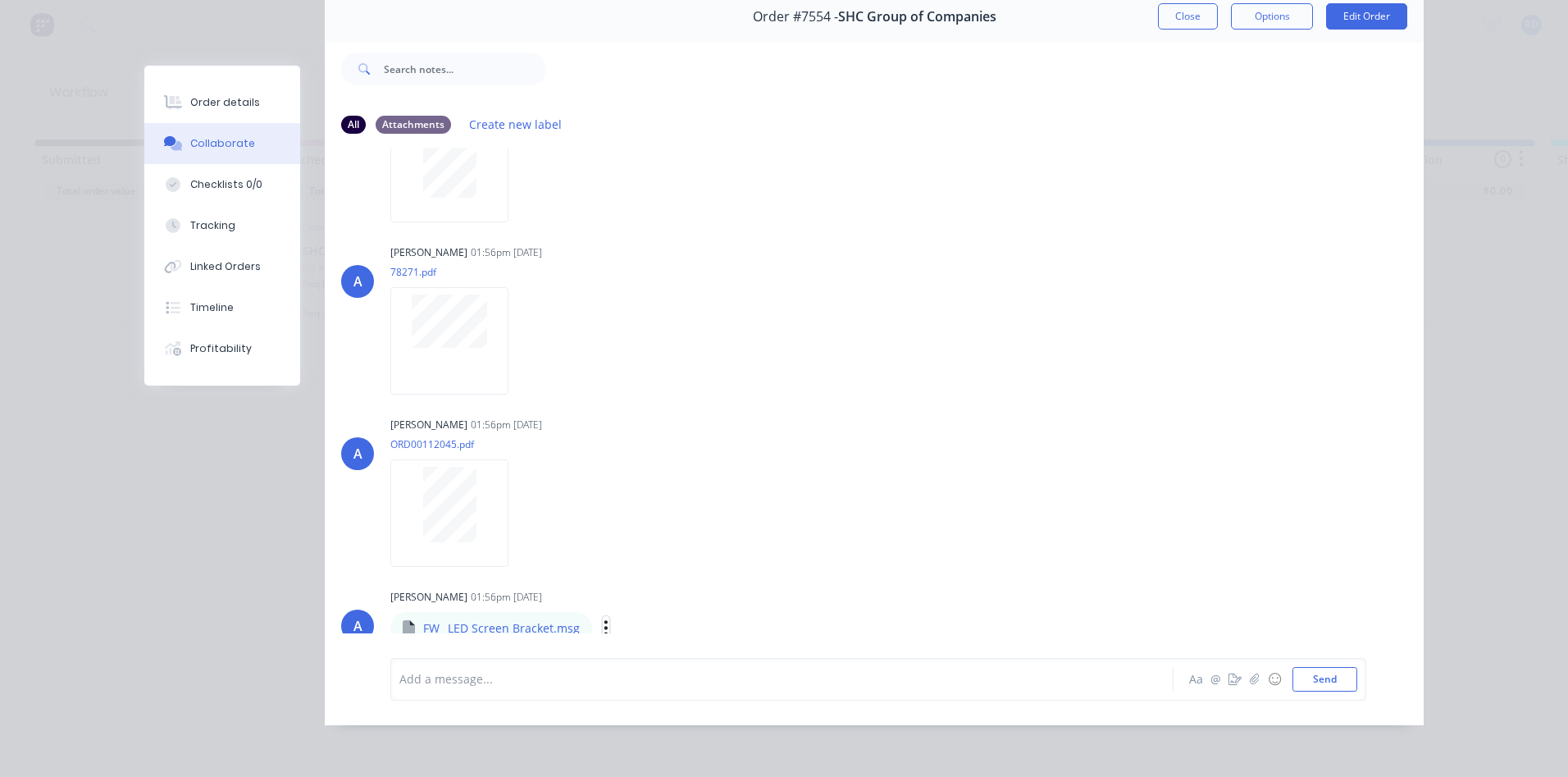
click at [604, 618] on icon "button" at bounding box center [606, 627] width 5 height 18
click at [646, 611] on button "Download" at bounding box center [714, 622] width 184 height 37
click at [1040, 326] on div "A [PERSON_NAME] 01:56pm [DATE] 78271.pdf Labels Download" at bounding box center [874, 314] width 1099 height 147
click at [1173, 6] on button "Close" at bounding box center [1188, 16] width 60 height 26
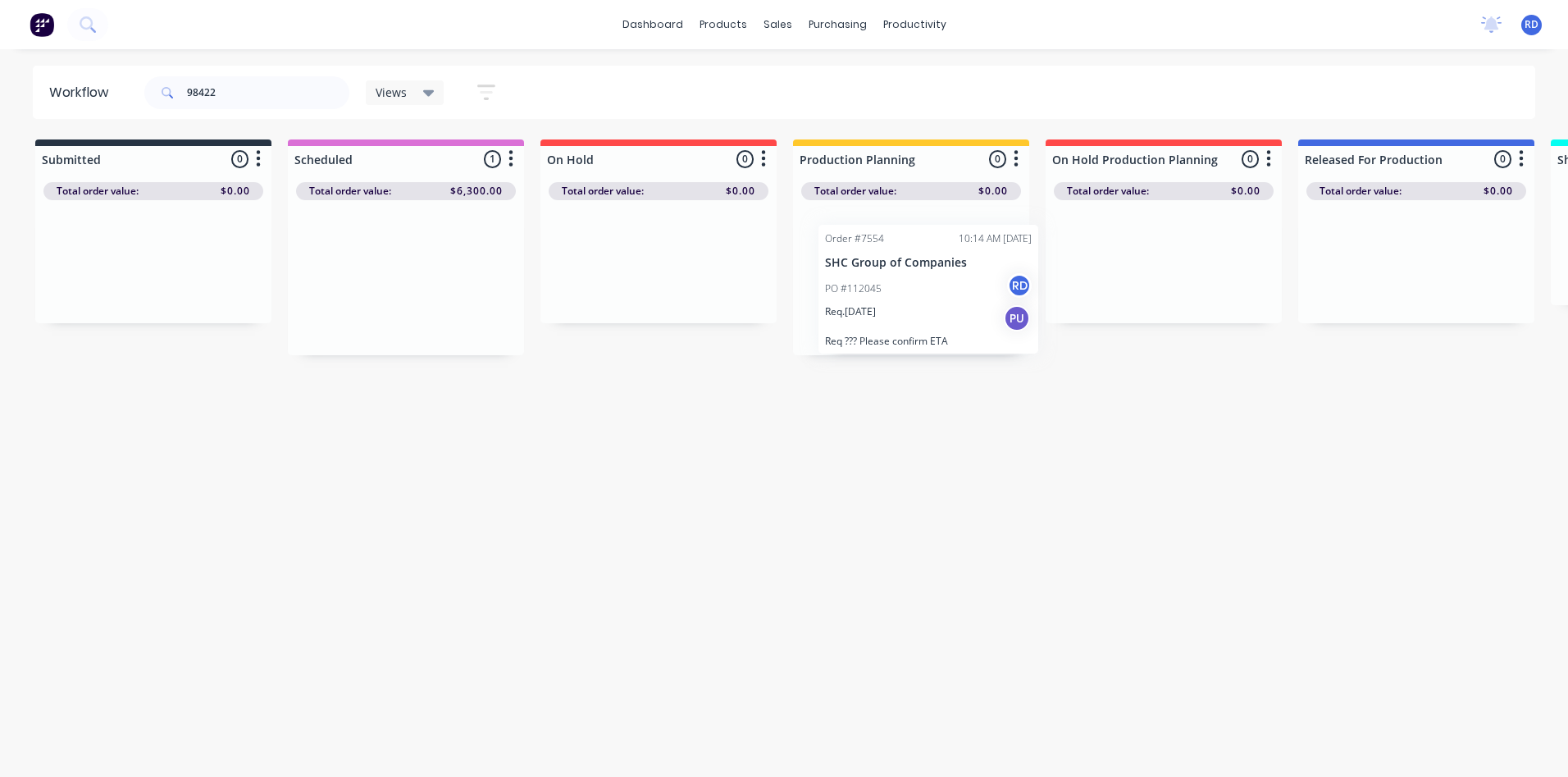
drag, startPoint x: 420, startPoint y: 252, endPoint x: 926, endPoint y: 264, distance: 506.1
click at [955, 259] on div "Submitted 0 Sort By Created date Required date Order number Customer name Most …" at bounding box center [1593, 247] width 3212 height 216
drag, startPoint x: 236, startPoint y: 91, endPoint x: 84, endPoint y: 88, distance: 152.0
click at [84, 88] on header "Workflow 98422 Views Save new view None (Default) edit Delivery edit Production…" at bounding box center [785, 92] width 1504 height 53
type input "98744"
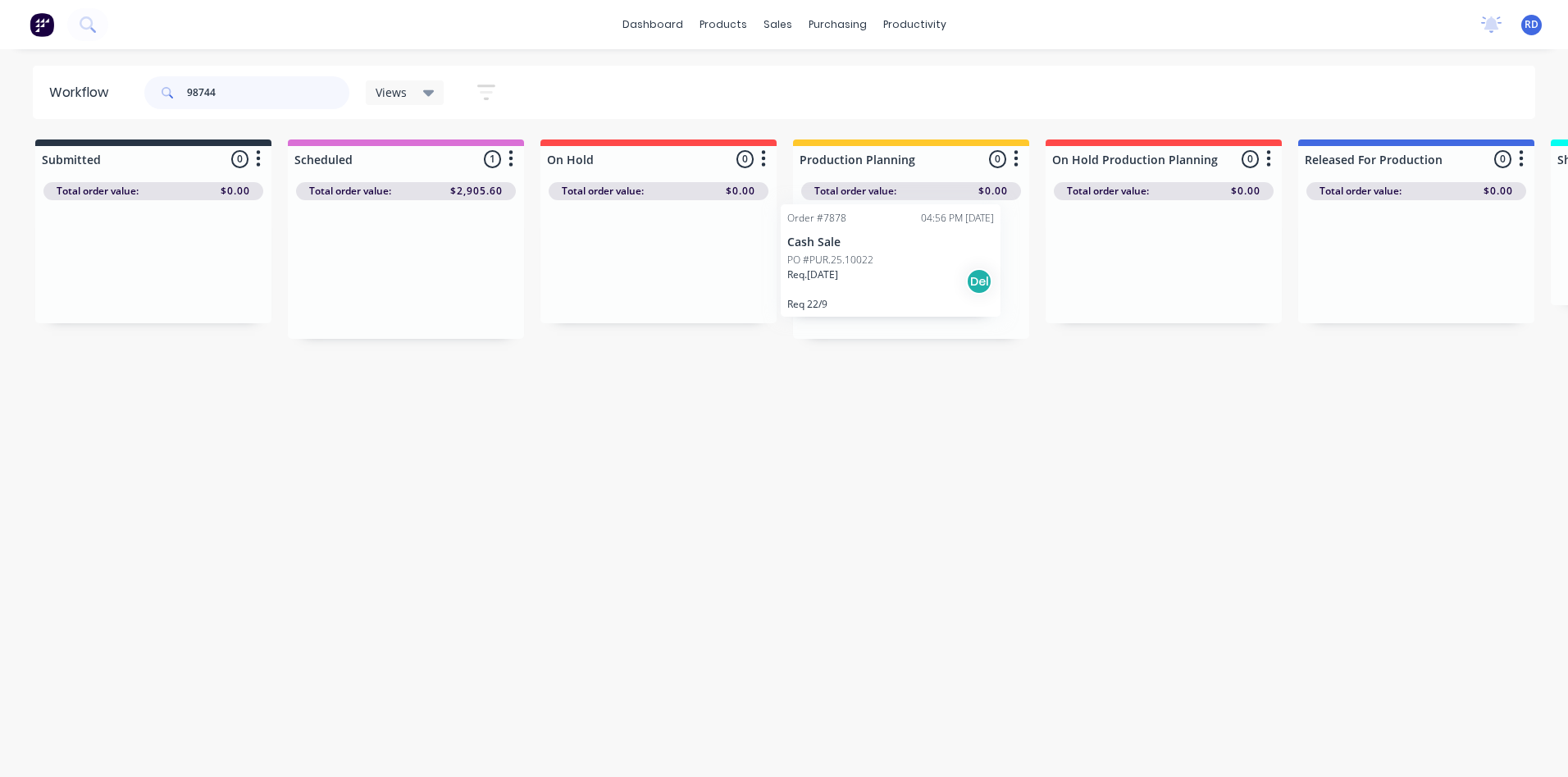
drag, startPoint x: 345, startPoint y: 277, endPoint x: 833, endPoint y: 270, distance: 488.1
click at [833, 270] on div "Submitted 0 Sort By Created date Required date Order number Customer name Most …" at bounding box center [1593, 239] width 3212 height 200
click at [833, 270] on div at bounding box center [912, 269] width 236 height 139
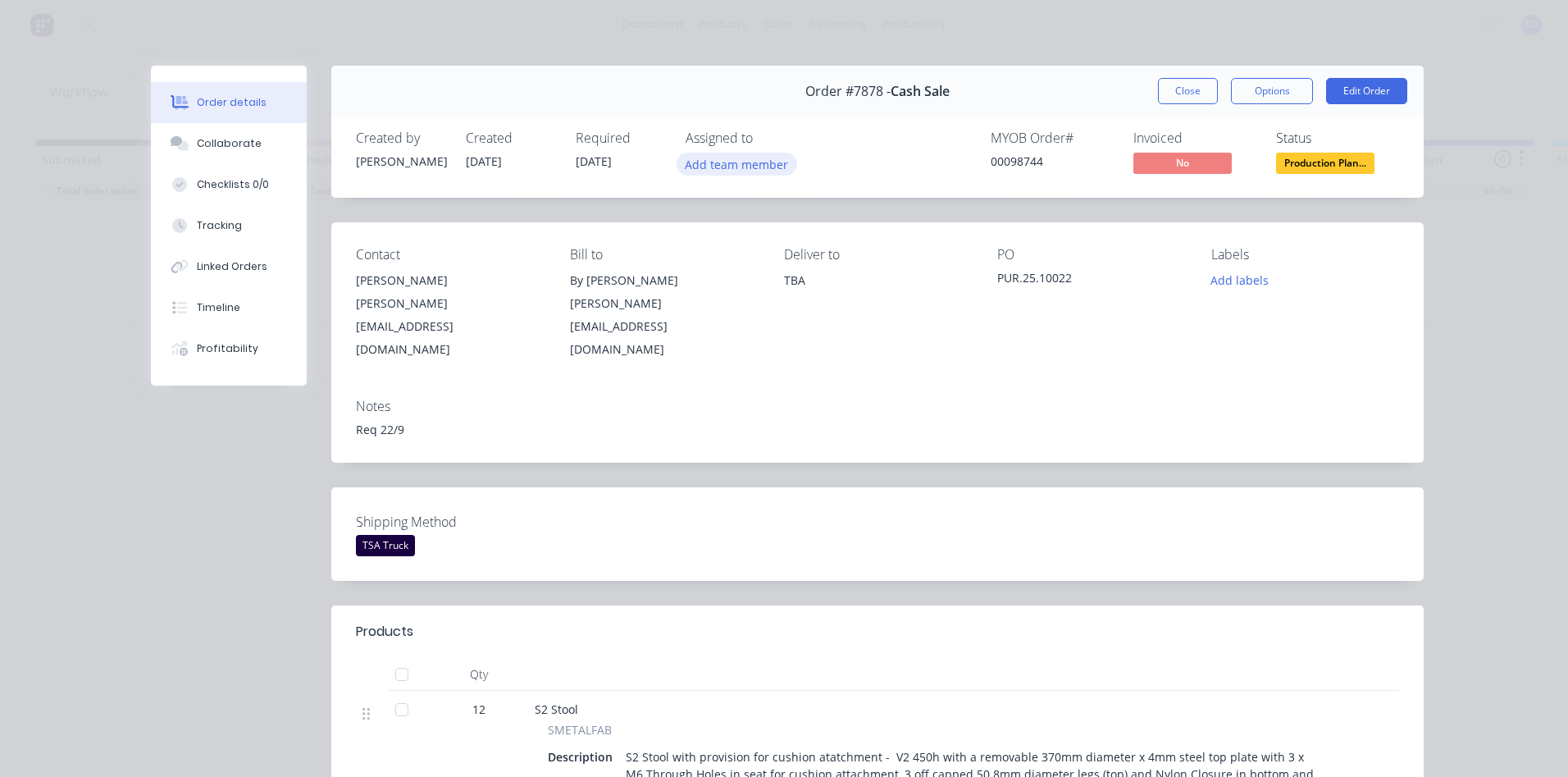
click at [737, 169] on button "Add team member" at bounding box center [737, 163] width 120 height 22
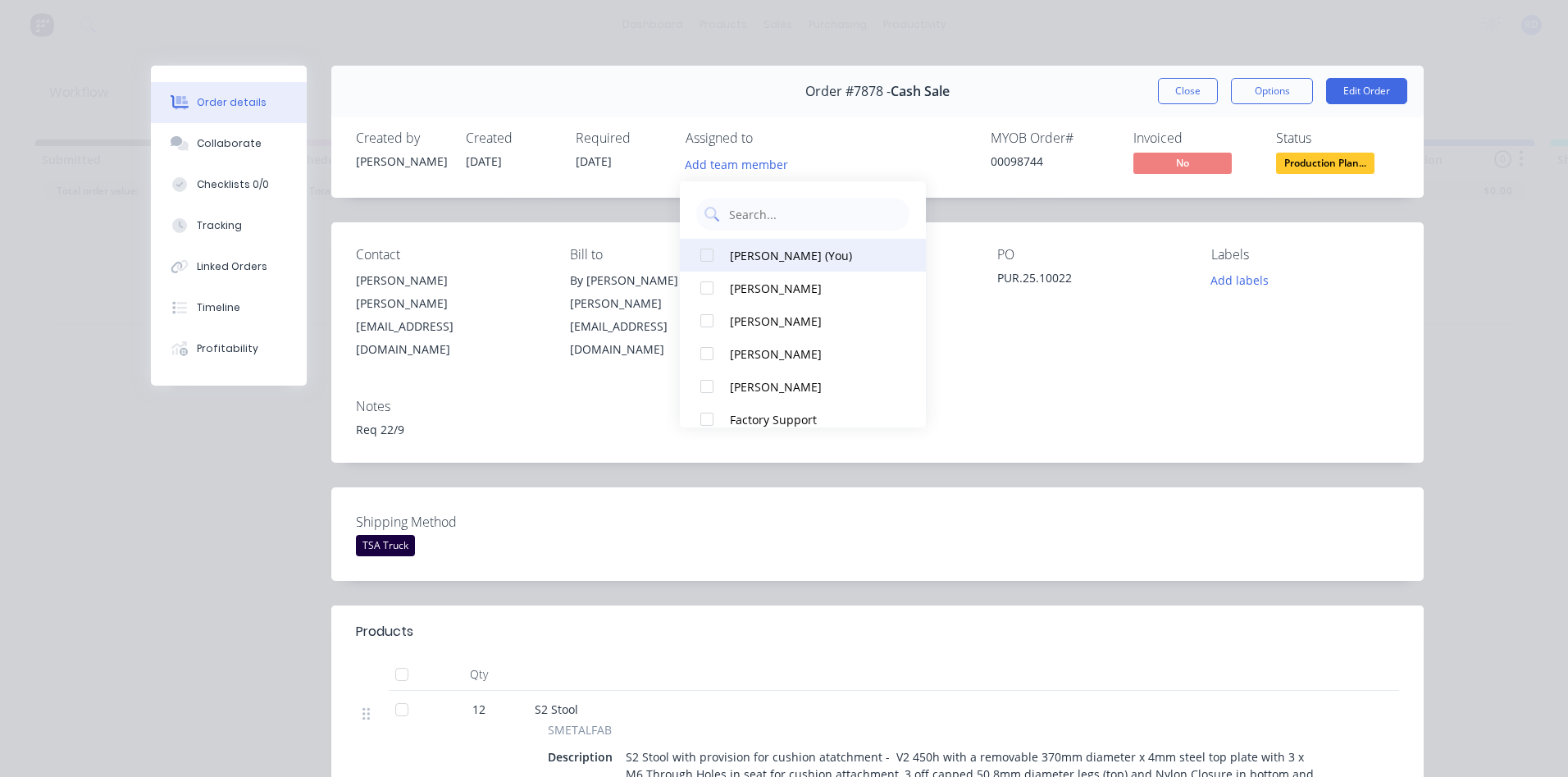
click at [738, 254] on div "[PERSON_NAME] (You)" at bounding box center [811, 256] width 164 height 17
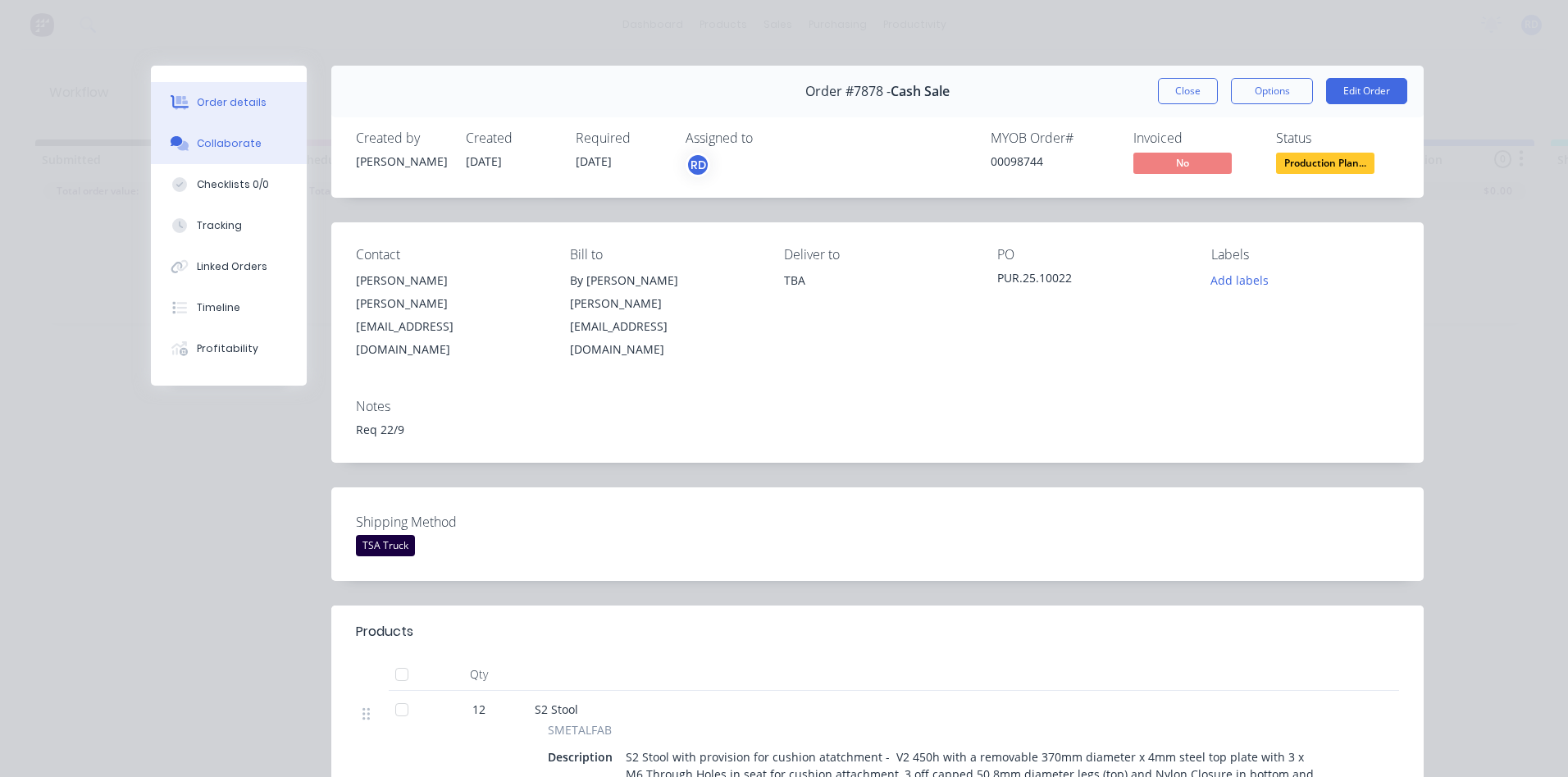
click at [219, 140] on div "Collaborate" at bounding box center [229, 143] width 65 height 15
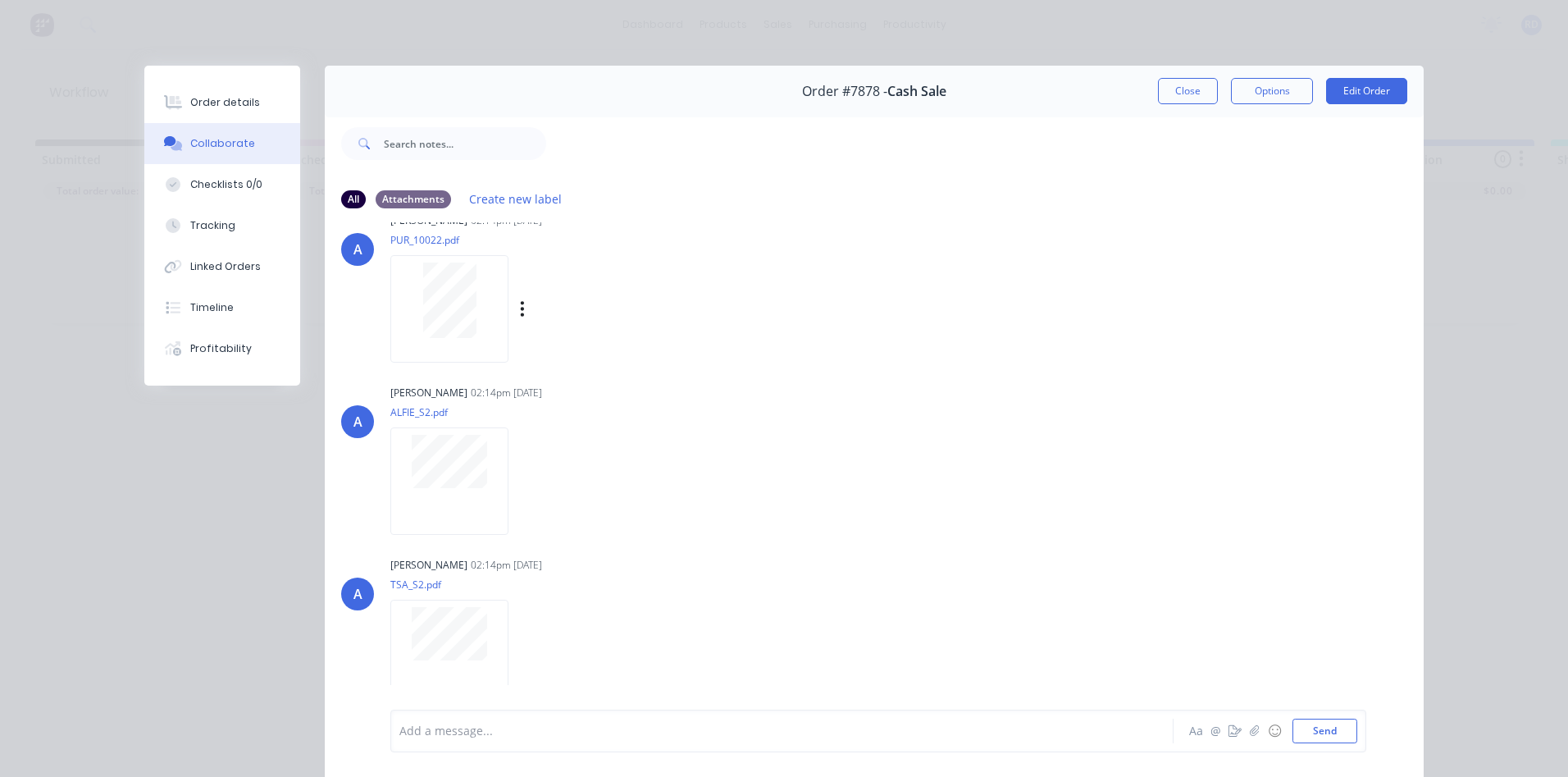
scroll to position [104, 0]
